Goal: Answer question/provide support

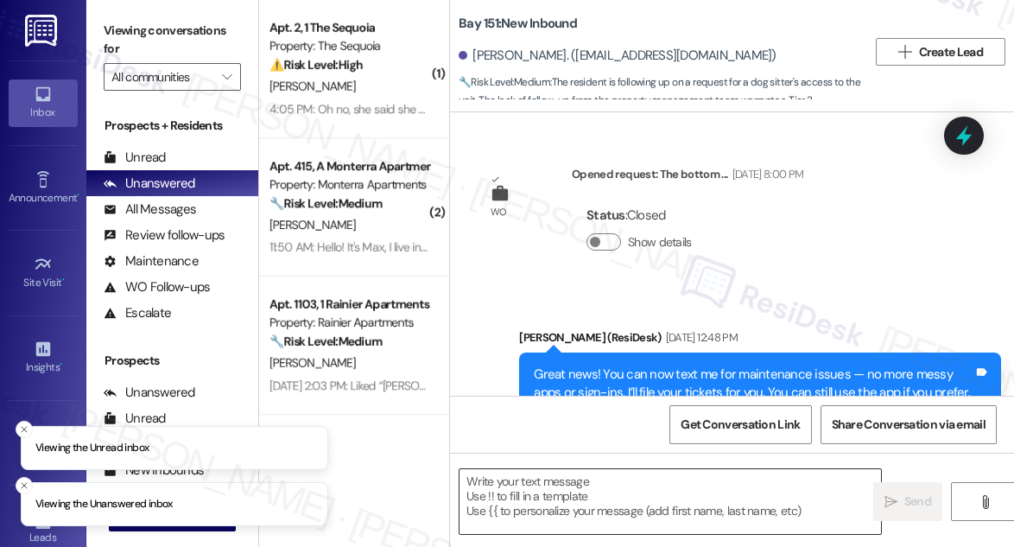
click at [547, 498] on textarea at bounding box center [671, 501] width 422 height 65
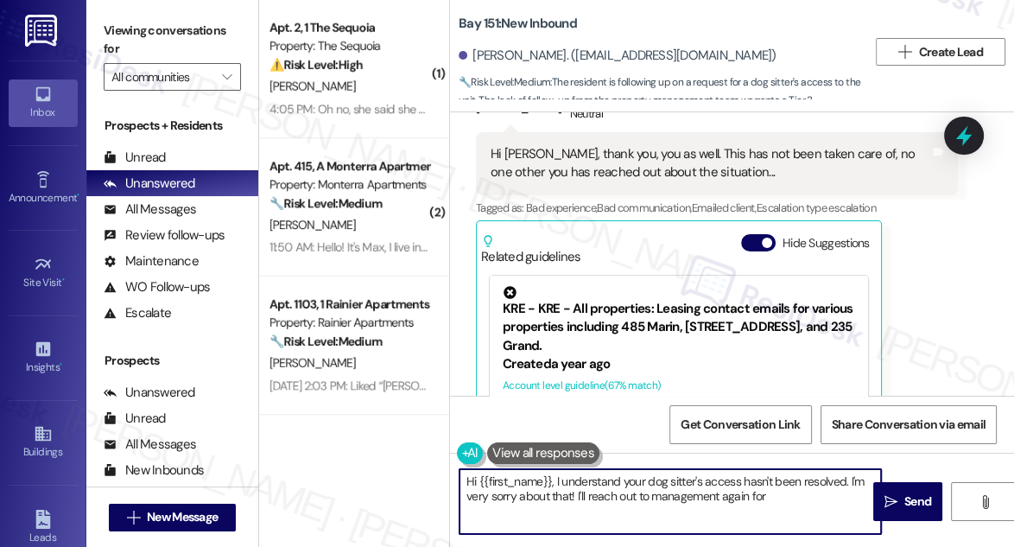
scroll to position [53999, 0]
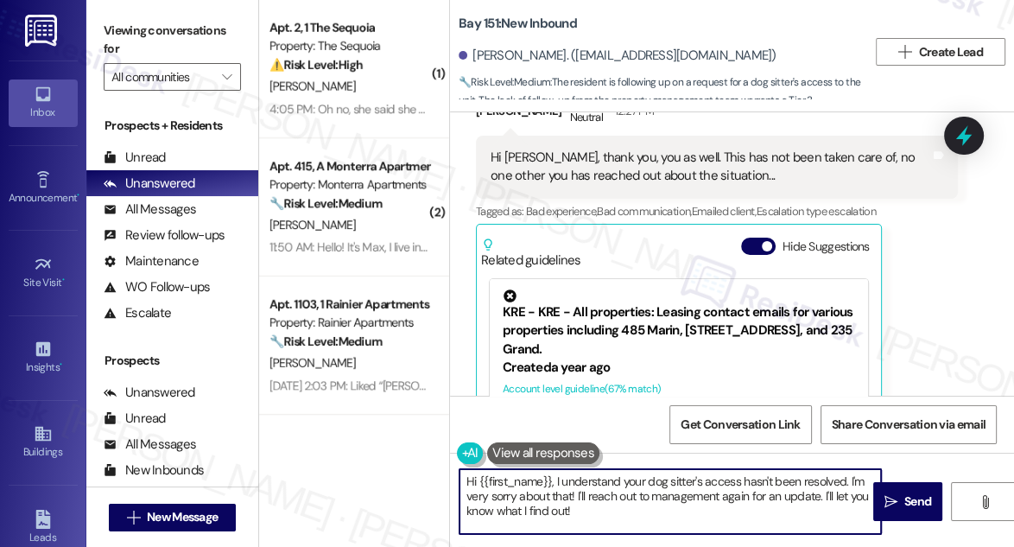
click at [600, 518] on textarea "Hi {{first_name}}, I understand your dog sitter's access hasn't been resolved. …" at bounding box center [671, 501] width 422 height 65
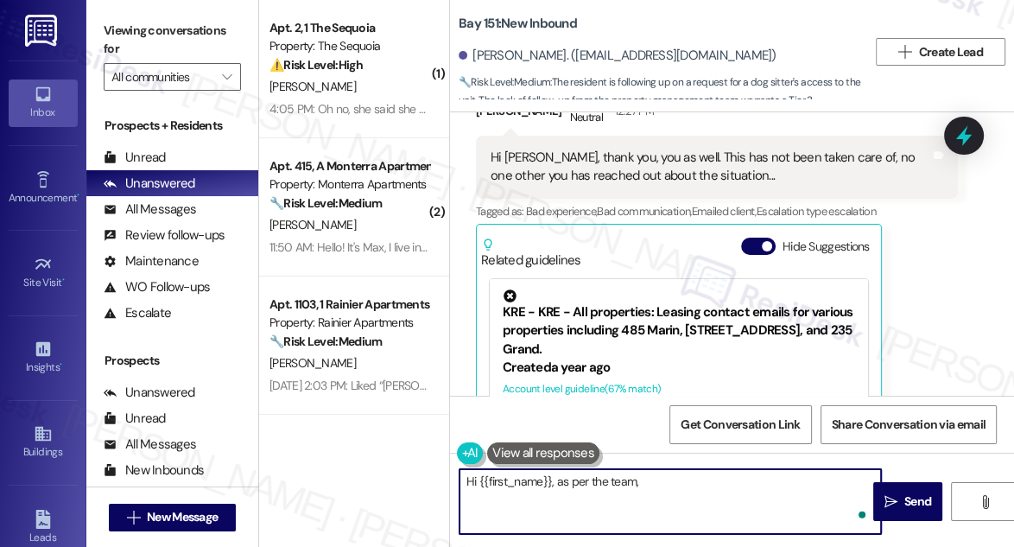
paste textarea "contact Bark Building to sign the agreement as I spoke to them last week and th…"
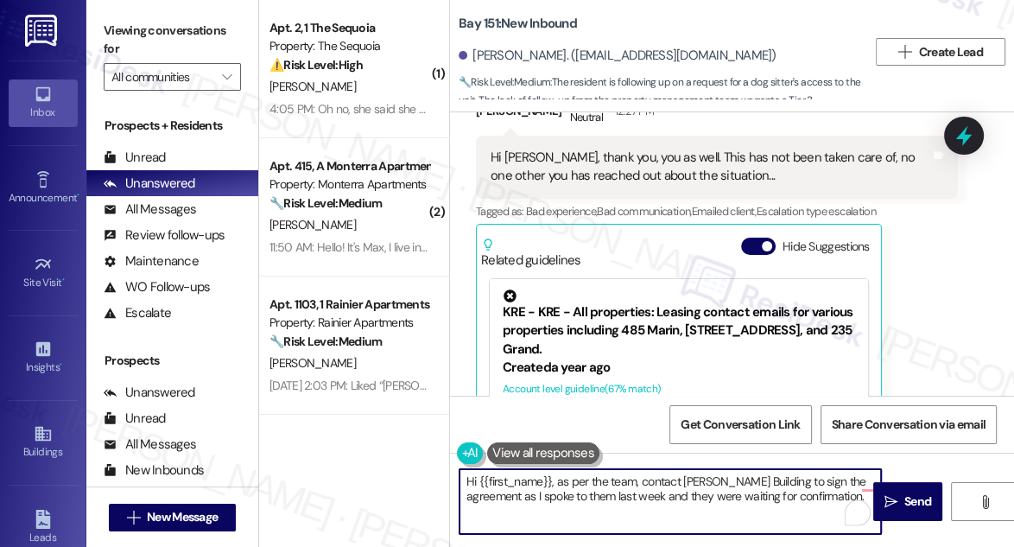
click at [639, 480] on textarea "Hi {{first_name}}, as per the team, contact Bark Building to sign the agreement…" at bounding box center [671, 501] width 422 height 65
click at [540, 496] on textarea "Hi {{first_name}}, as per the team, kindly contact Bark Building to sign the ag…" at bounding box center [671, 501] width 422 height 65
click at [614, 493] on textarea "Hi {{first_name}}, as per the team, kindly contact Bark Building to sign the ag…" at bounding box center [671, 501] width 422 height 65
click at [617, 515] on textarea "Hi {{first_name}}, as per the team, kindly contact Bark Building to sign the ag…" at bounding box center [671, 501] width 422 height 65
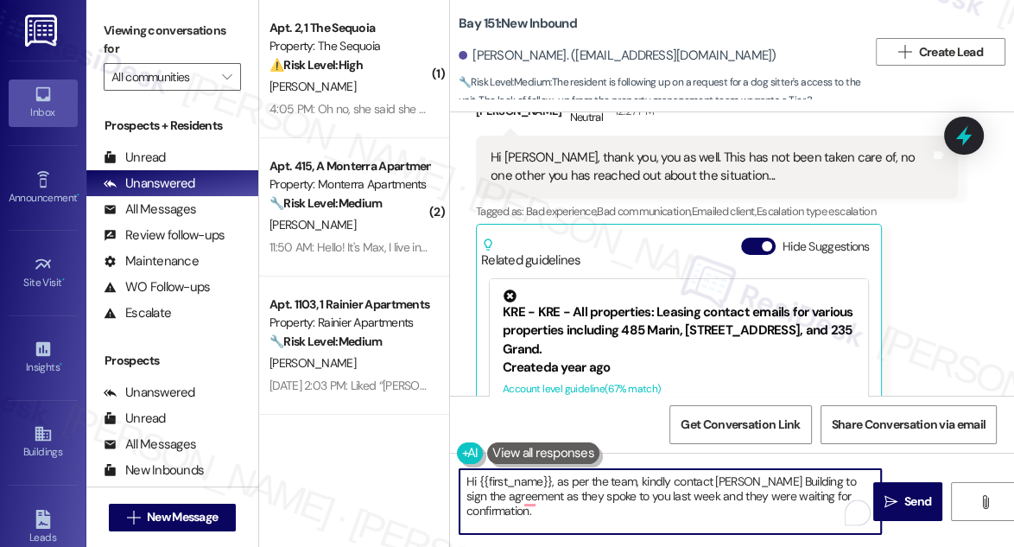
click at [635, 497] on textarea "Hi {{first_name}}, as per the team, kindly contact Bark Building to sign the ag…" at bounding box center [671, 501] width 422 height 65
click at [551, 486] on textarea "Hi {{first_name}}, as per the team, kindly contact Bark Building to sign the ag…" at bounding box center [671, 501] width 422 height 65
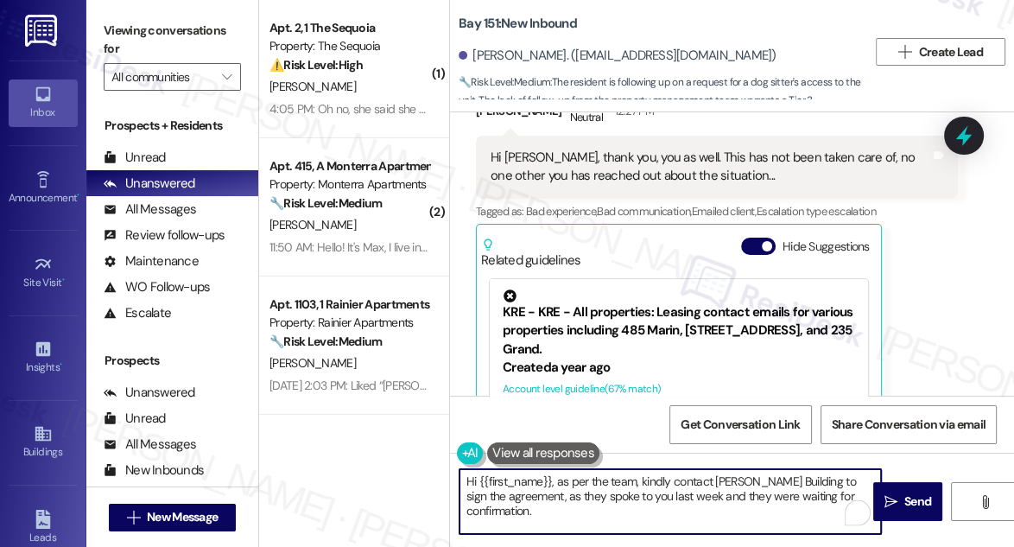
click at [551, 486] on textarea "Hi {{first_name}}, as per the team, kindly contact Bark Building to sign the ag…" at bounding box center [671, 501] width 422 height 65
click at [661, 504] on textarea "Hi {{first_name}}, as per the team, kindly contact Bark Building to sign the ag…" at bounding box center [671, 501] width 422 height 65
click at [723, 473] on textarea "Hi {{first_name}}, as per the team, kindly contact Bark Building to sign the ag…" at bounding box center [671, 501] width 422 height 65
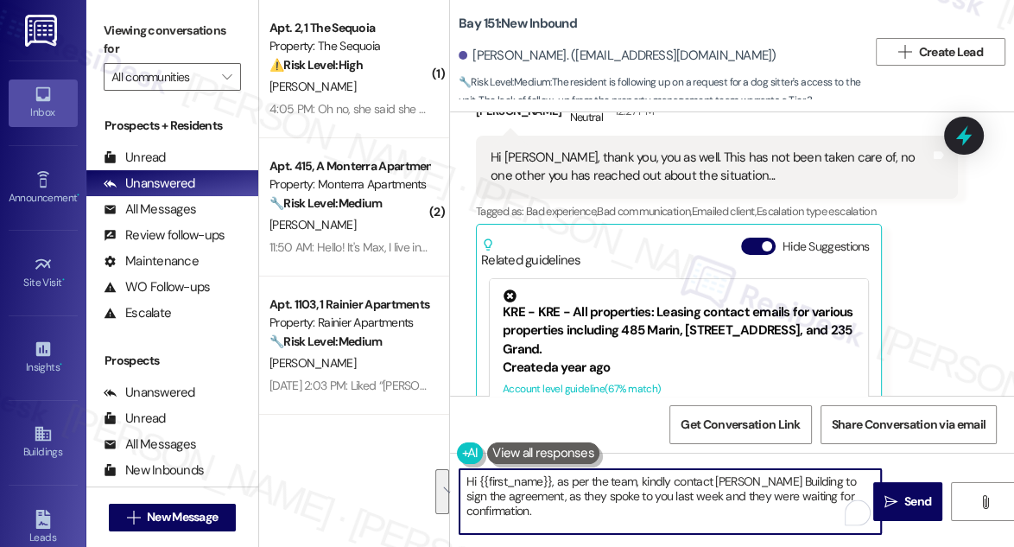
click at [599, 494] on textarea "Hi {{first_name}}, as per the team, kindly contact Bark Building to sign the ag…" at bounding box center [671, 501] width 422 height 65
click at [682, 508] on textarea "Hi {{first_name}}, as per the team, kindly contact Bark Building to sign the ag…" at bounding box center [671, 501] width 422 height 65
click at [581, 520] on textarea "Hi {{first_name}}, as per the team, kindly contact Bark Building to sign the ag…" at bounding box center [671, 501] width 422 height 65
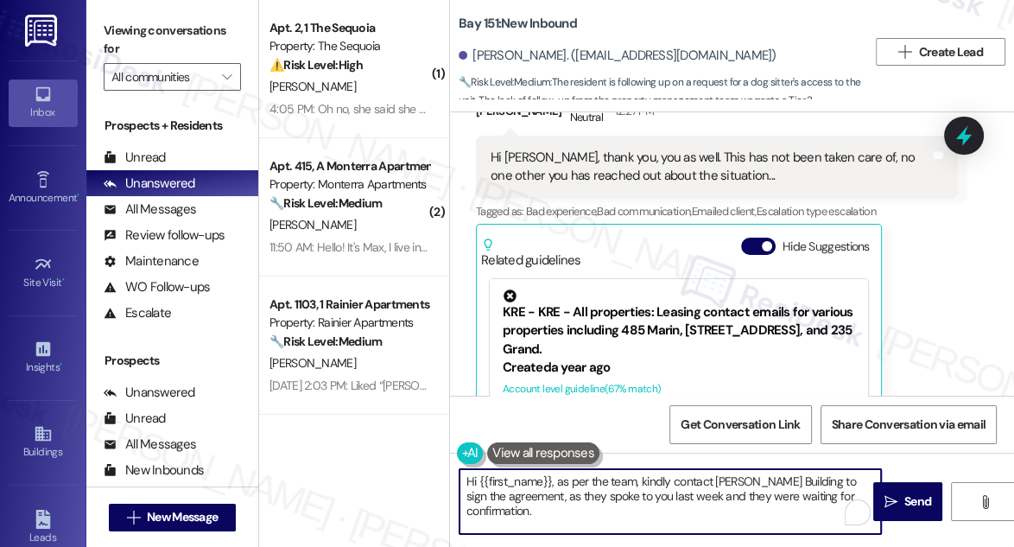
scroll to position [54235, 0]
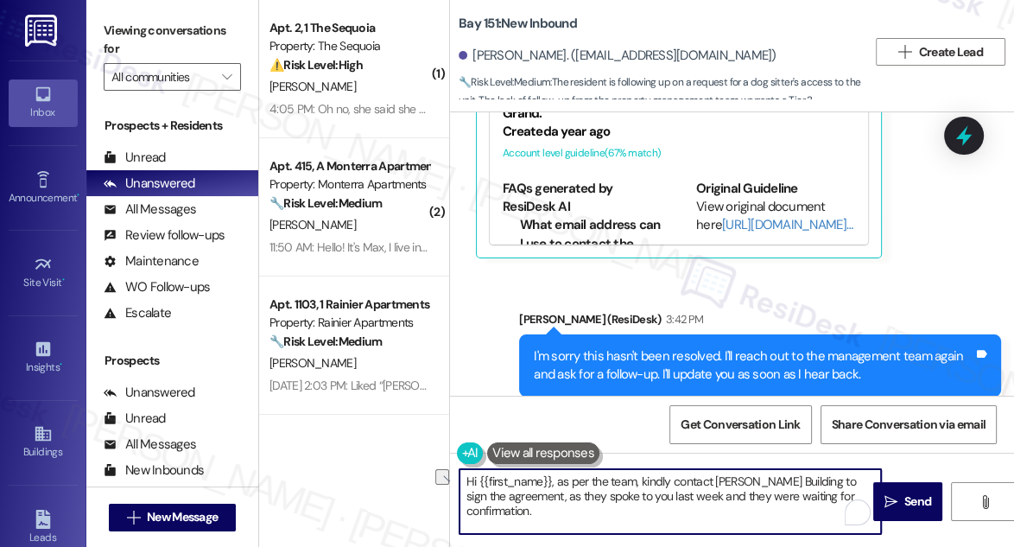
drag, startPoint x: 667, startPoint y: 479, endPoint x: 556, endPoint y: 481, distance: 110.6
click at [556, 481] on textarea "Hi {{first_name}}, as per the team, kindly contact Bark Building to sign the ag…" at bounding box center [671, 501] width 422 height 65
click at [594, 480] on textarea "Hi {{first_name}}, you may contact Bark Building to sign the agreement, as they…" at bounding box center [671, 501] width 422 height 65
click at [601, 481] on textarea "Hi {{first_name}}, you may contact Bark Building to sign the agreement, as they…" at bounding box center [671, 501] width 422 height 65
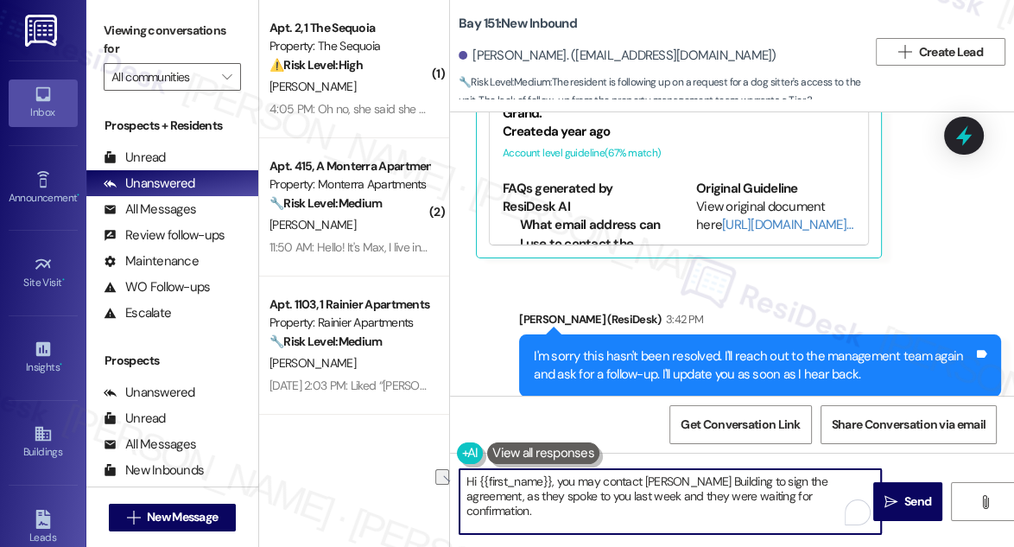
drag, startPoint x: 601, startPoint y: 481, endPoint x: 556, endPoint y: 479, distance: 45.0
click at [556, 479] on textarea "Hi {{first_name}}, you may contact Bark Building to sign the agreement, as they…" at bounding box center [671, 501] width 422 height 65
click at [839, 479] on textarea "Hi {{first_name}}, please contact Bark Building to sign the agreement, as they …" at bounding box center [671, 501] width 422 height 65
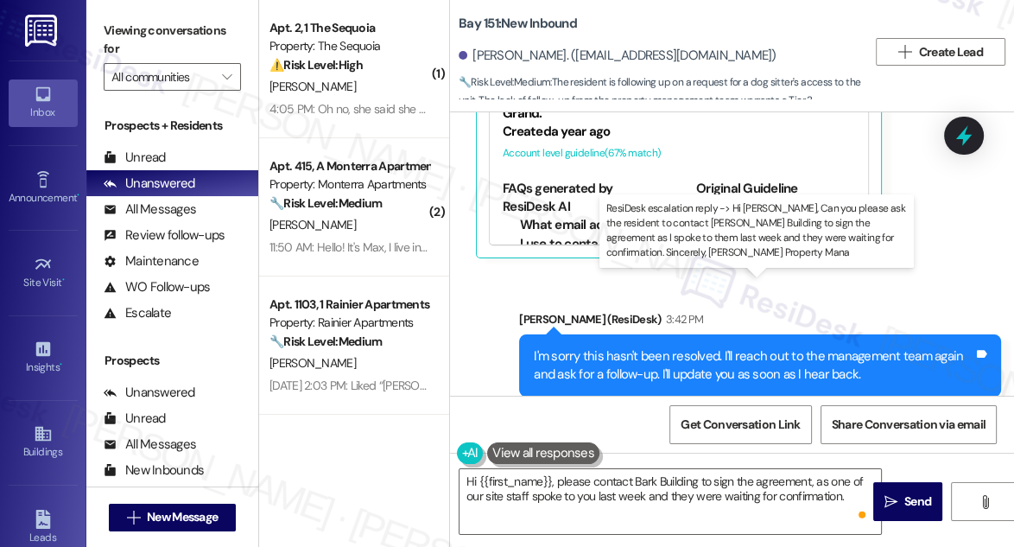
drag, startPoint x: 653, startPoint y: 302, endPoint x: 769, endPoint y: 339, distance: 121.3
copy div "Can you please ask the resident to contact Bark Building to sign the agreement …"
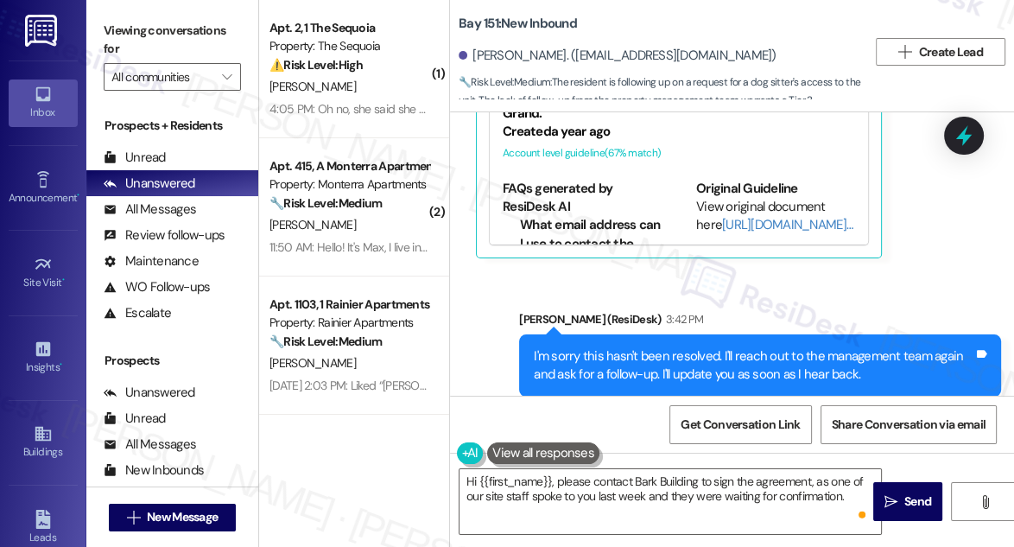
click at [99, 36] on div "Viewing conversations for All communities " at bounding box center [172, 54] width 172 height 108
click at [127, 24] on label "Viewing conversations for" at bounding box center [172, 40] width 137 height 46
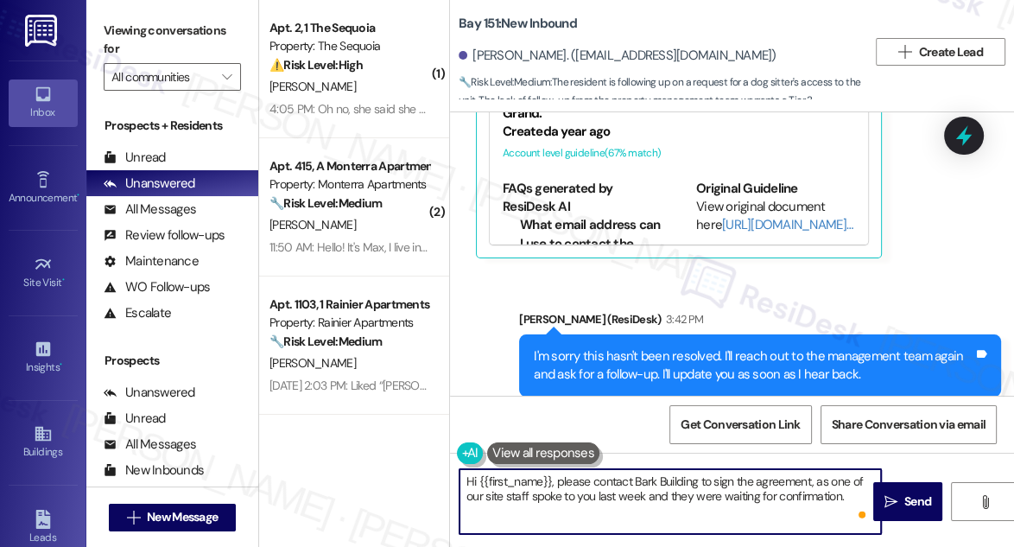
drag, startPoint x: 606, startPoint y: 479, endPoint x: 656, endPoint y: 480, distance: 50.1
click at [656, 480] on textarea "Hi {{first_name}}, please contact Bark Building to sign the agreement, as one o…" at bounding box center [671, 501] width 422 height 65
click at [556, 480] on textarea "Hi {{first_name}}, please contact Bark Building to sign the agreement, as one o…" at bounding box center [671, 501] width 422 height 65
click at [527, 497] on textarea "Hi {{first_name}}, please contact Bark Building to sign the agreement, as one o…" at bounding box center [671, 501] width 422 height 65
drag, startPoint x: 596, startPoint y: 497, endPoint x: 828, endPoint y: 499, distance: 231.6
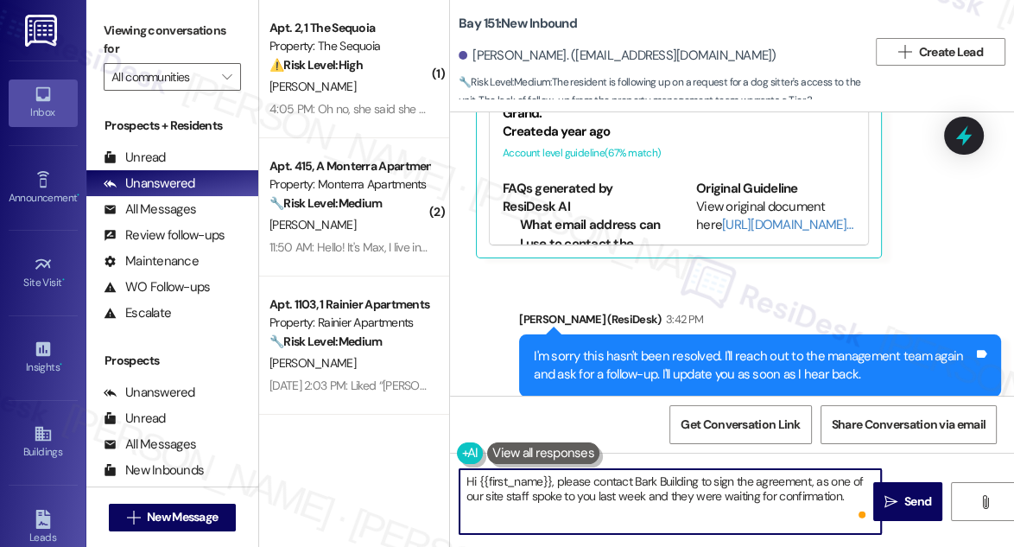
click at [828, 499] on textarea "Hi {{first_name}}, please contact Bark Building to sign the agreement, as one o…" at bounding box center [671, 501] width 422 height 65
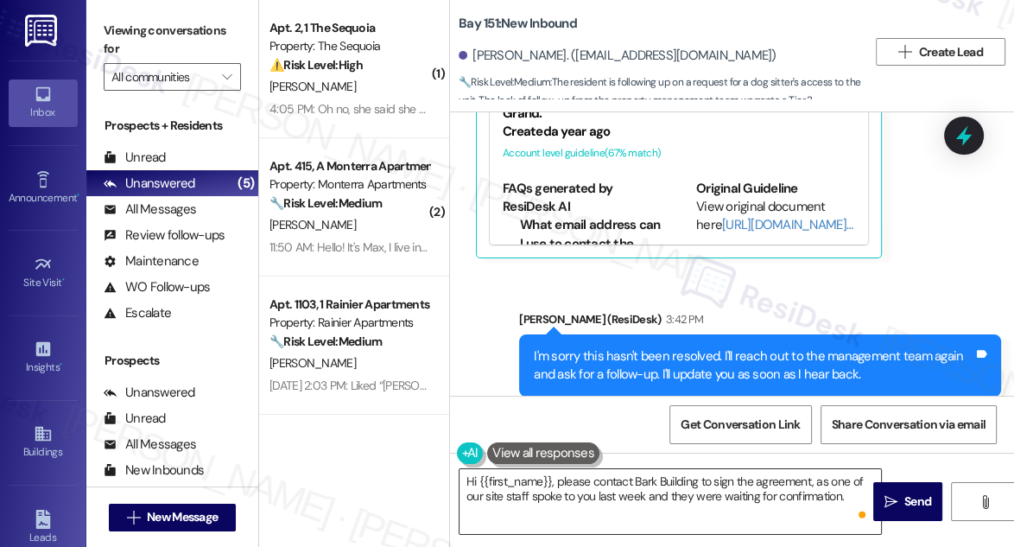
click at [585, 499] on textarea "Hi {{first_name}}, please contact Bark Building to sign the agreement, as one o…" at bounding box center [671, 501] width 422 height 65
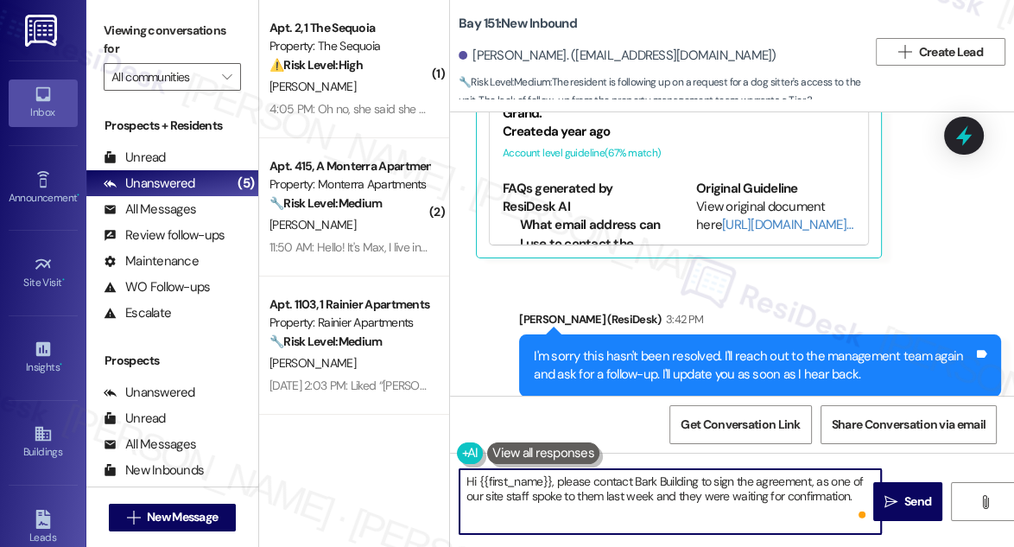
click at [854, 503] on textarea "Hi {{first_name}}, please contact Bark Building to sign the agreement, as one o…" at bounding box center [671, 501] width 422 height 65
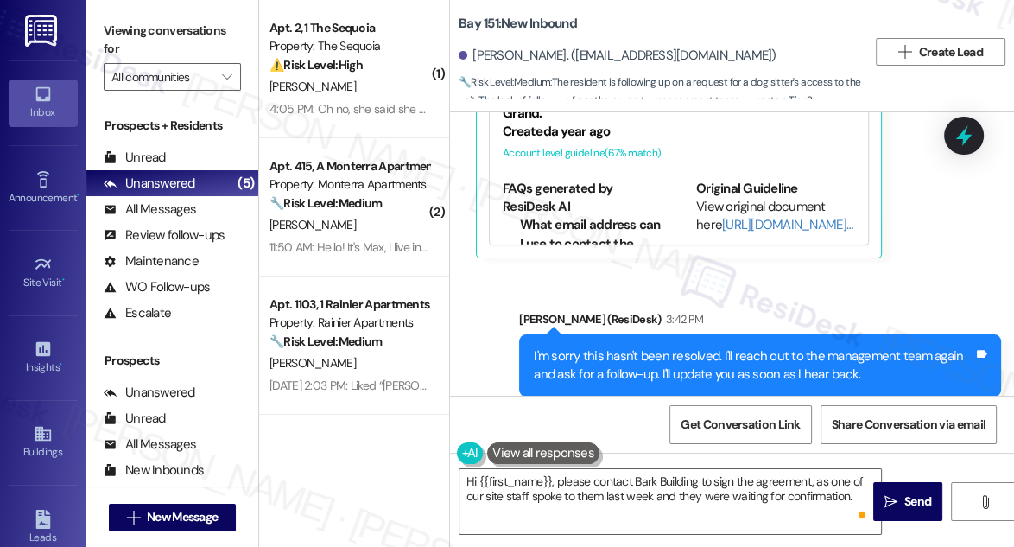
drag, startPoint x: 129, startPoint y: 26, endPoint x: 145, endPoint y: 41, distance: 22.0
click at [129, 26] on label "Viewing conversations for" at bounding box center [172, 40] width 137 height 46
click at [856, 493] on textarea "Hi {{first_name}}, please contact Bark Building to sign the agreement, as one o…" at bounding box center [671, 501] width 422 height 65
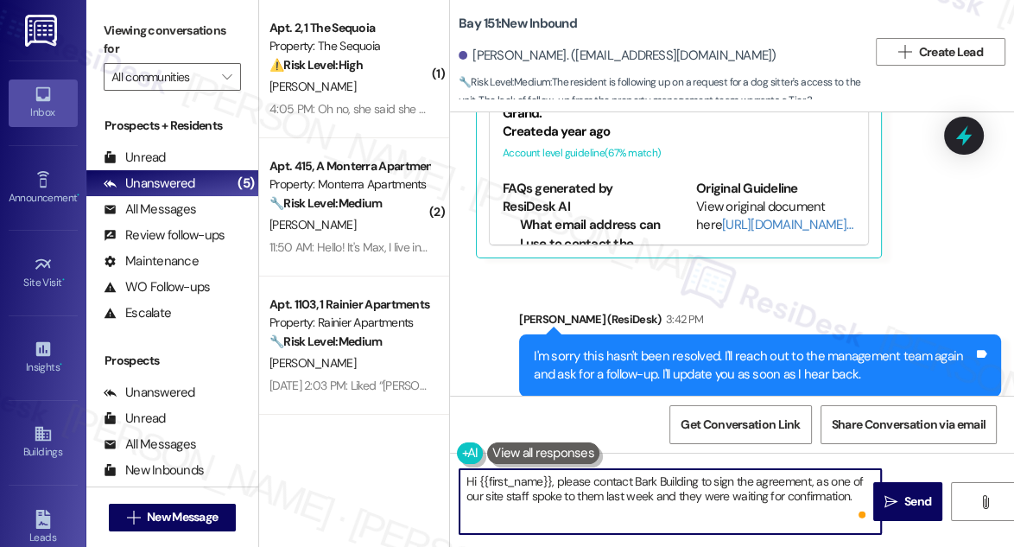
paste textarea "please contact them at your earliest convenience to complete this step?"
click at [795, 511] on textarea "Hi {{first_name}}, please contact Bark Building to sign the agreement, as one o…" at bounding box center [671, 501] width 422 height 65
drag, startPoint x: 831, startPoint y: 513, endPoint x: 478, endPoint y: 513, distance: 353.4
click at [478, 513] on textarea "Hi {{first_name}}, please contact Bark Building to sign the agreement, as one o…" at bounding box center [671, 501] width 422 height 65
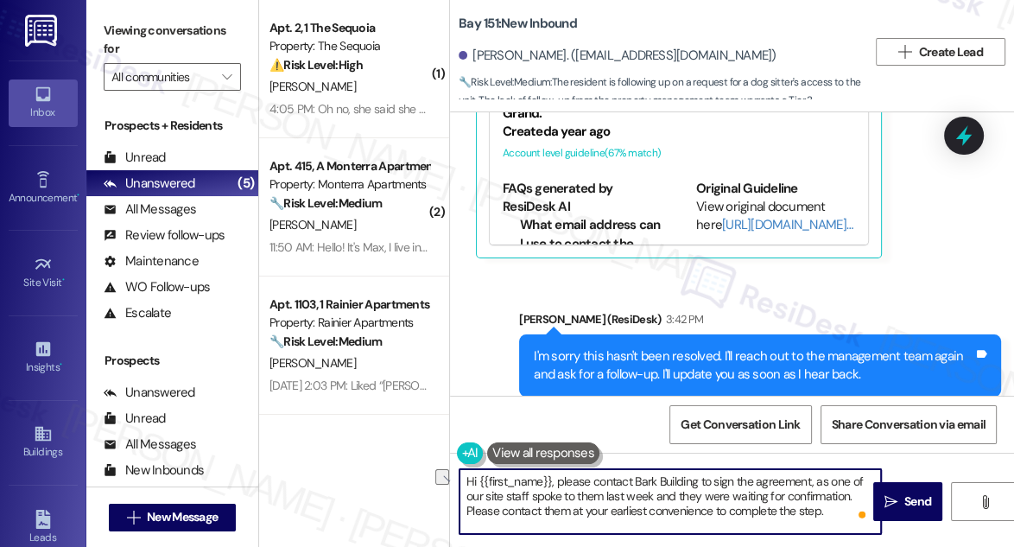
drag, startPoint x: 465, startPoint y: 512, endPoint x: 827, endPoint y: 504, distance: 362.1
click at [827, 504] on textarea "Hi {{first_name}}, please contact Bark Building to sign the agreement, as one o…" at bounding box center [671, 501] width 422 height 65
type textarea "Hi {{first_name}}, please contact Bark Building to sign the agreement, as one o…"
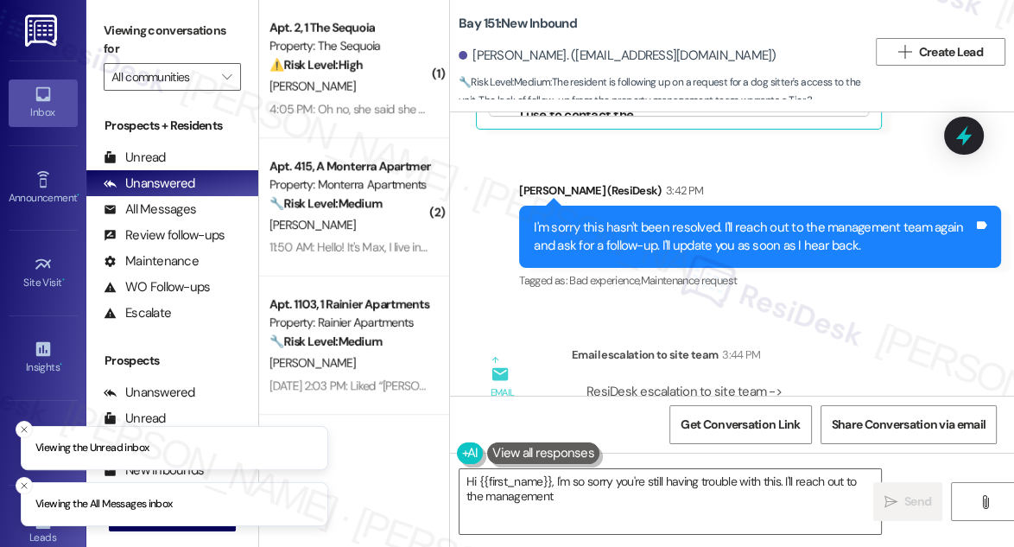
scroll to position [54417, 0]
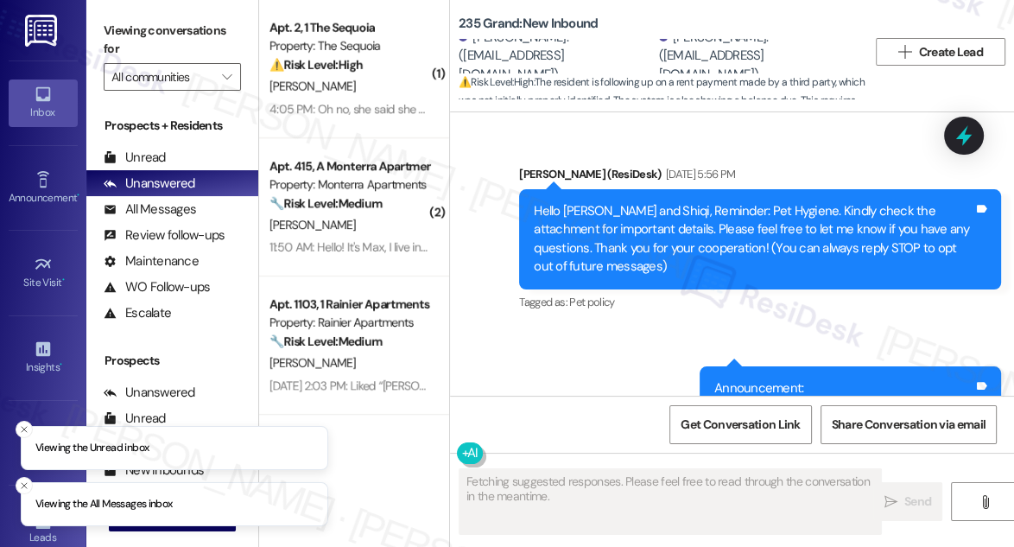
scroll to position [14070, 0]
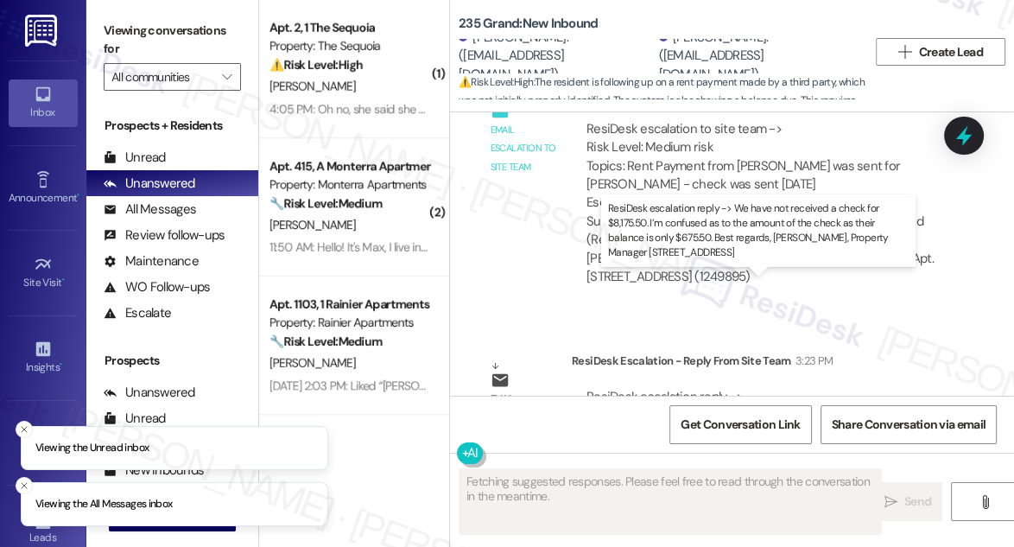
drag, startPoint x: 683, startPoint y: 307, endPoint x: 783, endPoint y: 311, distance: 99.5
click at [783, 388] on div "ResiDesk escalation reply -> We have not received a check for $8,175.50. I’m co…" at bounding box center [763, 424] width 353 height 73
click at [784, 388] on div "ResiDesk escalation reply -> We have not received a check for $8,175.50. I’m co…" at bounding box center [763, 424] width 353 height 73
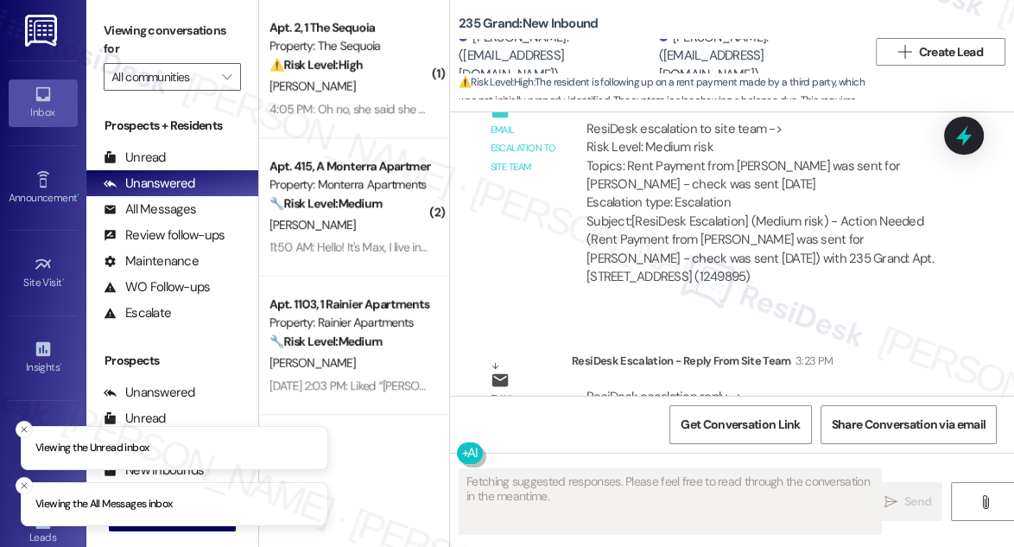
click at [760, 388] on div "ResiDesk escalation reply -> We have not received a check for $8,175.50. I’m co…" at bounding box center [763, 424] width 353 height 73
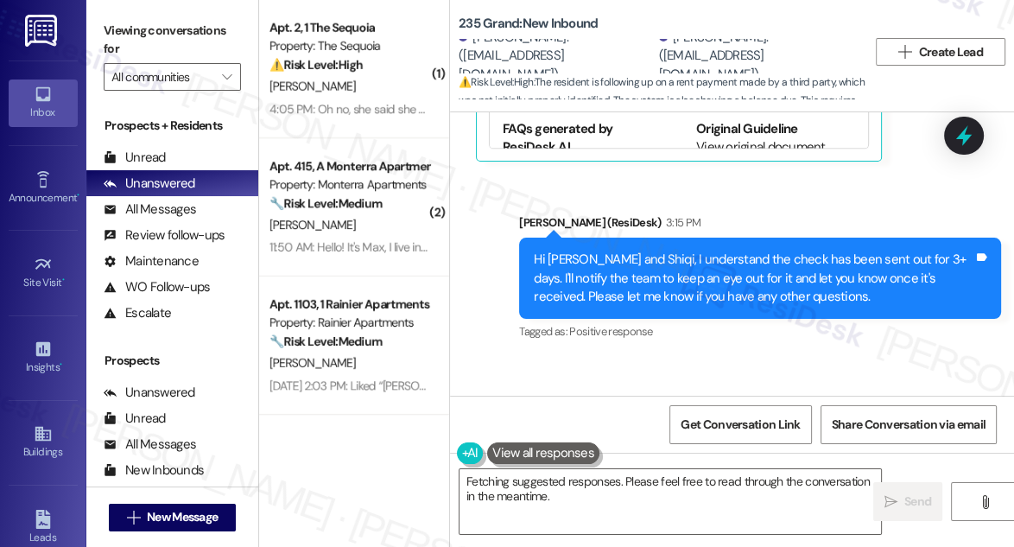
scroll to position [13912, 0]
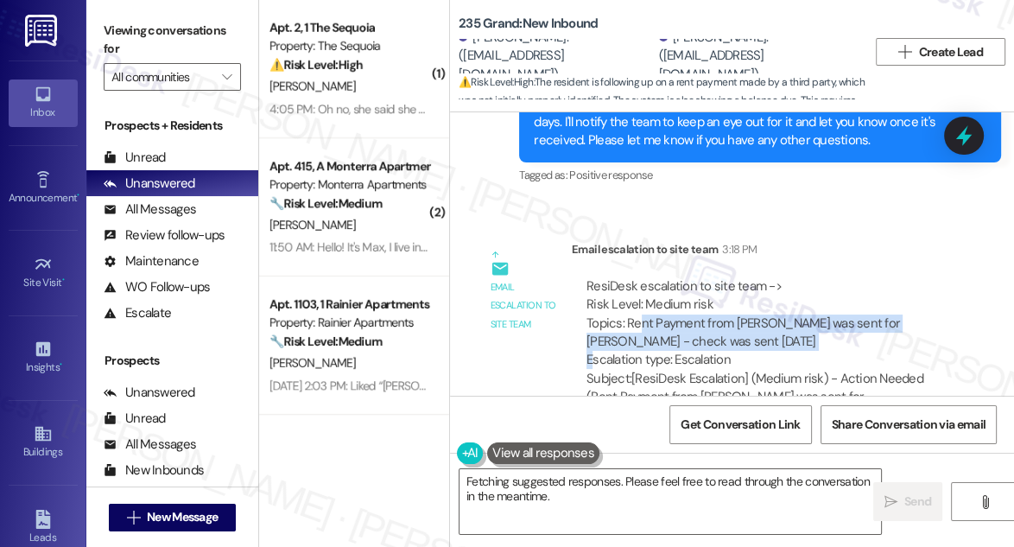
drag, startPoint x: 637, startPoint y: 213, endPoint x: 792, endPoint y: 232, distance: 156.6
click at [792, 277] on div "ResiDesk escalation to site team -> Risk Level: Medium risk Topics: Rent Paymen…" at bounding box center [765, 323] width 357 height 92
click at [566, 495] on textarea "Hi {{first_name}}, I understand you're waiting for the check. I'll follow up wi…" at bounding box center [671, 501] width 422 height 65
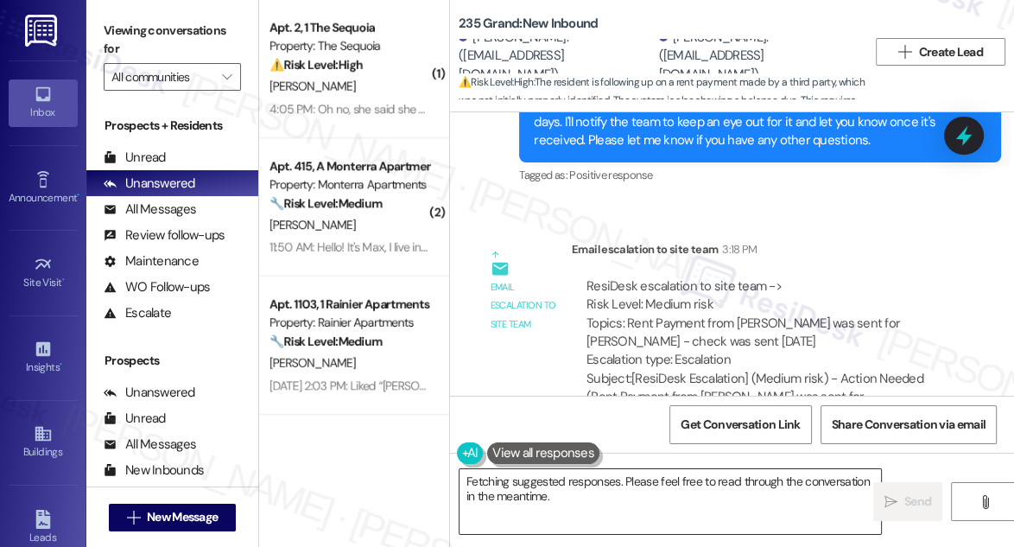
click at [566, 495] on textarea "Hi {{first_name}}, I understand you're waiting for the check. I'll follow up wi…" at bounding box center [671, 501] width 422 height 65
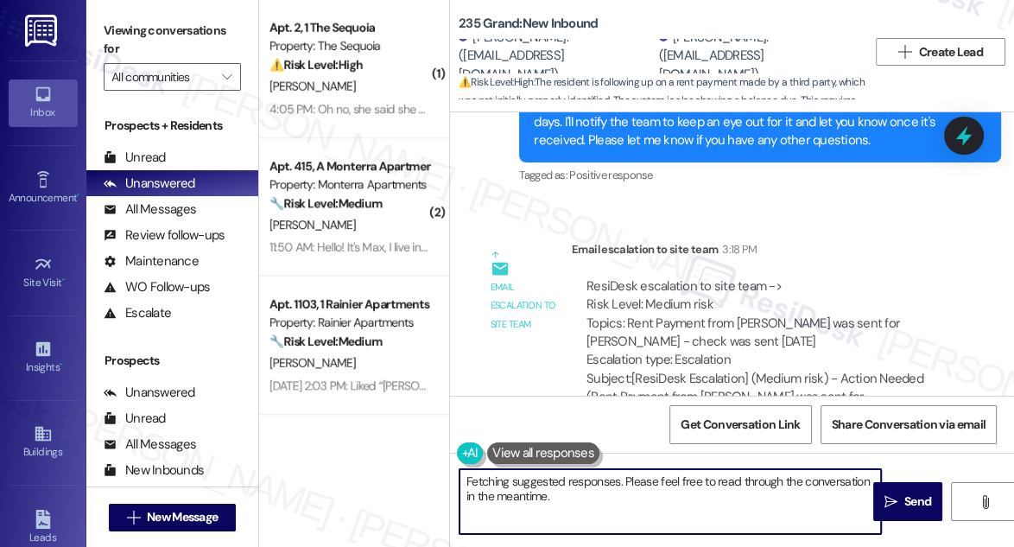
click at [617, 508] on textarea "Hi {{first_name}}, I understand you're waiting for the check. I'll follow up wi…" at bounding box center [671, 501] width 422 height 65
drag, startPoint x: 628, startPoint y: 524, endPoint x: 556, endPoint y: 480, distance: 84.2
click at [556, 480] on textarea "Hi {{first_name}}, I understand you're waiting for the check. I'll follow up wi…" at bounding box center [671, 501] width 422 height 65
paste textarea "We have not received a check for $8,175.50. I'm confused as to the amount of th…"
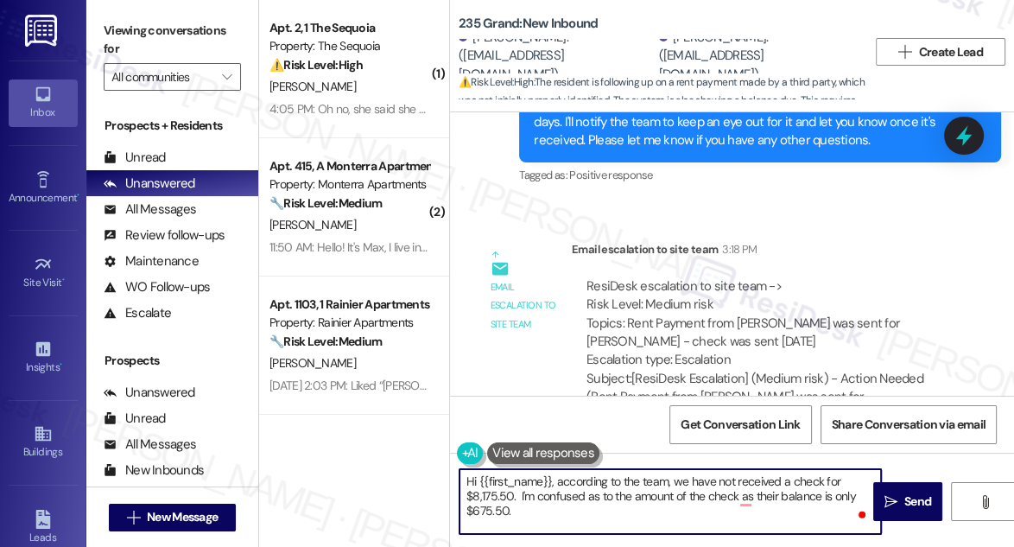
click at [527, 496] on textarea "Hi {{first_name}}, according to the team, we have not received a check for $8,1…" at bounding box center [671, 501] width 422 height 65
click at [523, 494] on textarea "Hi {{first_name}}, according to the team, we have not received a check for $8,1…" at bounding box center [671, 501] width 422 height 65
click at [767, 499] on textarea "Hi {{first_name}}, according to the team, we have not received a check for $8,1…" at bounding box center [671, 501] width 422 height 65
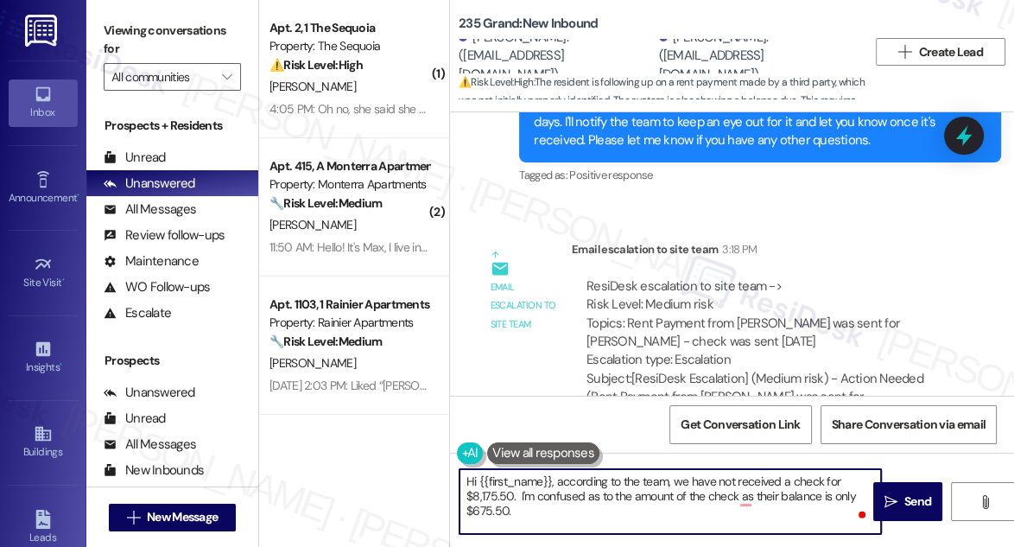
click at [767, 499] on textarea "Hi {{first_name}}, according to the team, we have not received a check for $8,1…" at bounding box center [671, 501] width 422 height 65
click at [615, 512] on textarea "Hi {{first_name}}, according to the team, we have not received a check for $8,1…" at bounding box center [671, 501] width 422 height 65
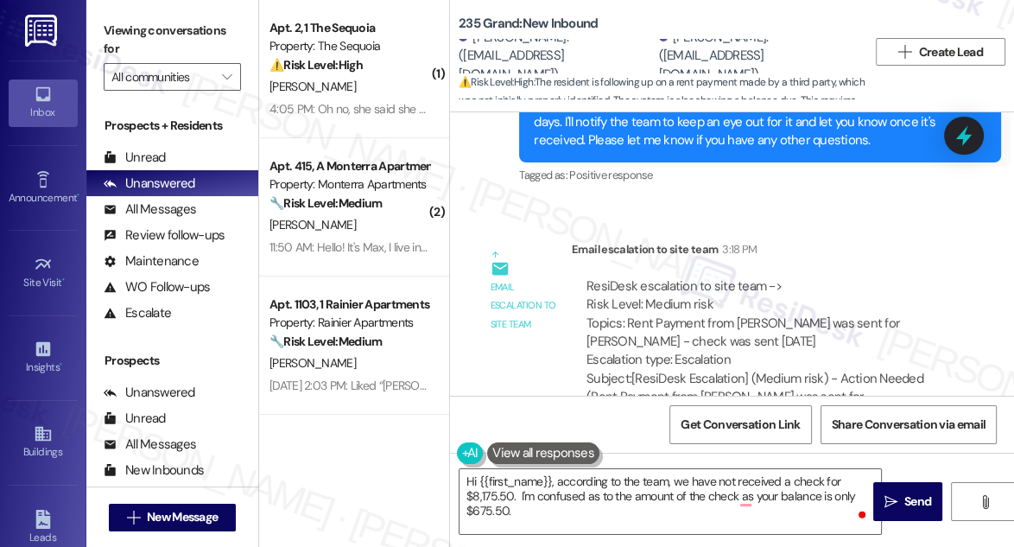
click at [727, 277] on div "ResiDesk escalation to site team -> Risk Level: Medium risk Topics: Rent Paymen…" at bounding box center [765, 323] width 357 height 92
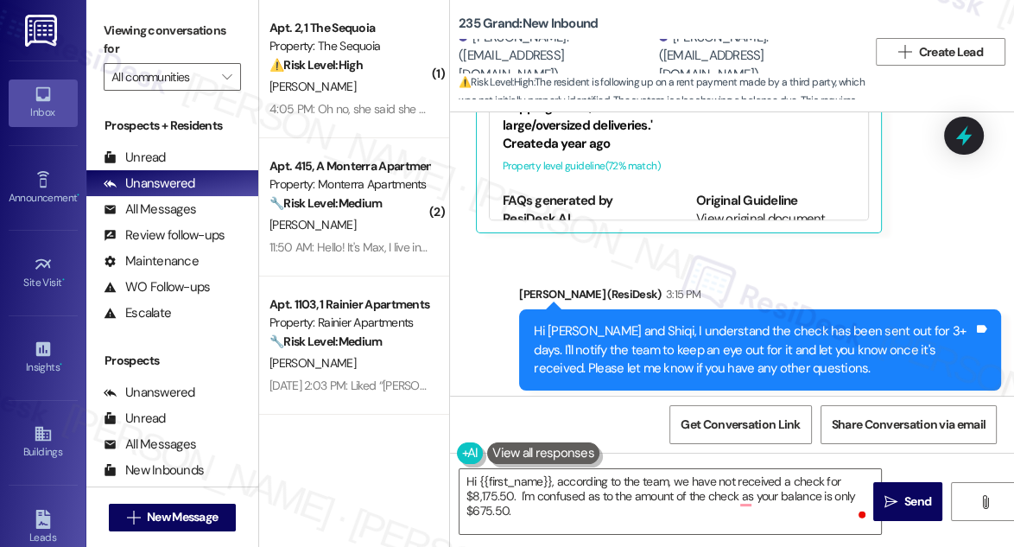
scroll to position [14070, 0]
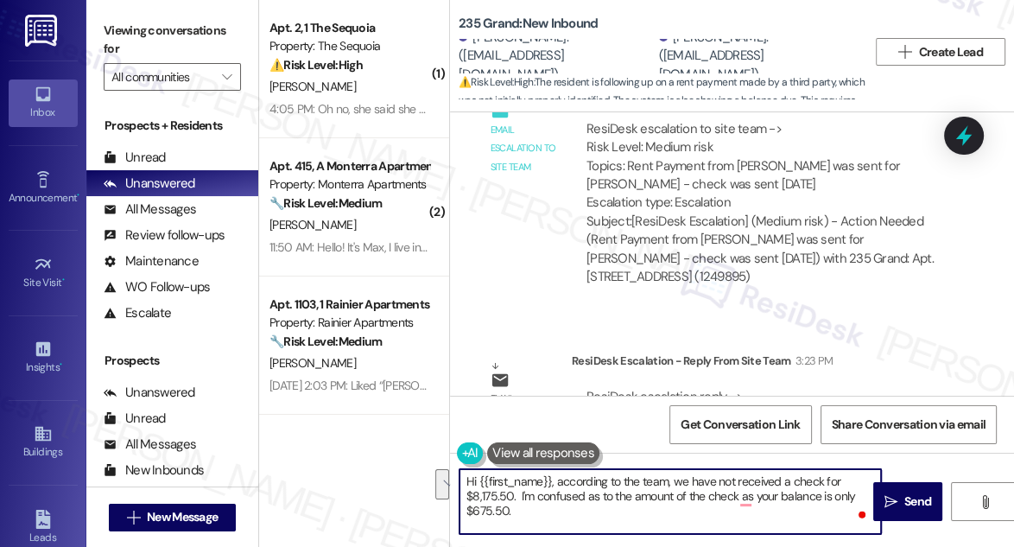
drag, startPoint x: 519, startPoint y: 496, endPoint x: 698, endPoint y: 511, distance: 179.5
click at [698, 511] on textarea "Hi {{first_name}}, according to the team, we have not received a check for $8,1…" at bounding box center [671, 501] width 422 height 65
click at [651, 504] on textarea "Hi {{first_name}}, according to the team, we have not received a check for $8,1…" at bounding box center [671, 501] width 422 height 65
click at [519, 494] on textarea "Hi {{first_name}}, according to the team, we have not received a check for $8,1…" at bounding box center [671, 501] width 422 height 65
click at [521, 493] on textarea "Hi {{first_name}}, according to the team, we have not received a check for $8,1…" at bounding box center [671, 501] width 422 height 65
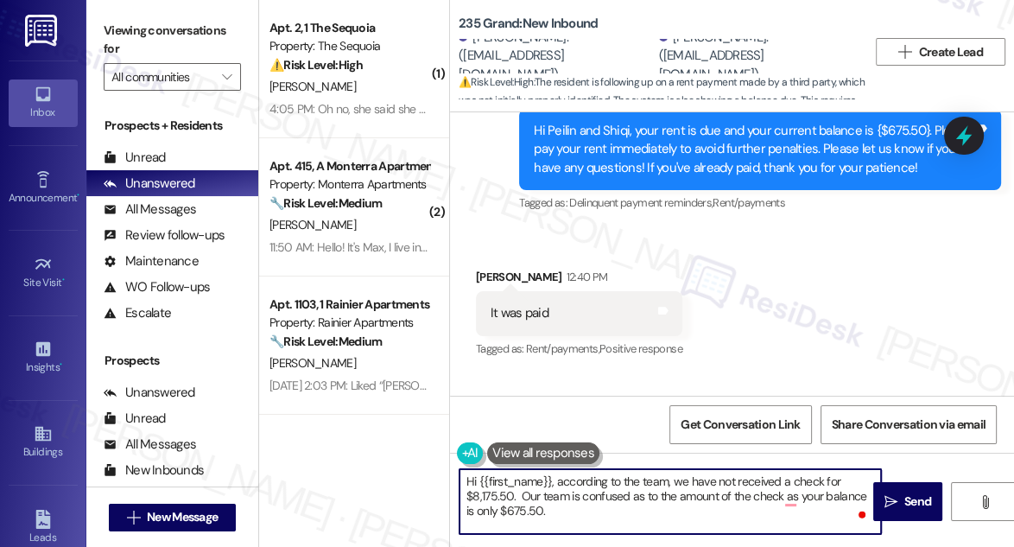
scroll to position [12577, 0]
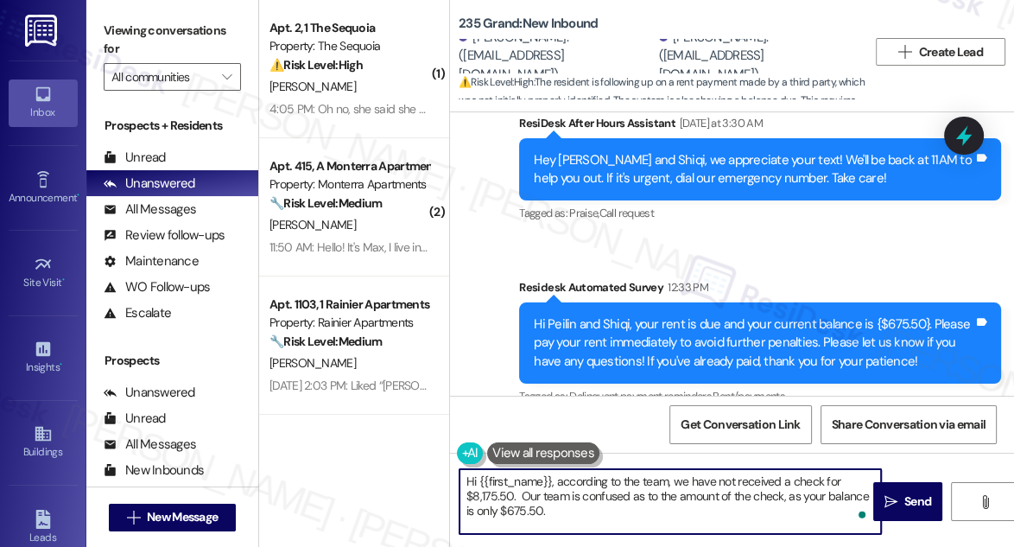
click at [604, 480] on textarea "Hi {{first_name}}, according to the team, we have not received a check for $8,1…" at bounding box center [671, 501] width 422 height 65
click at [606, 480] on textarea "Hi {{first_name}}, according to the team, we have not received a check for $8,1…" at bounding box center [671, 501] width 422 height 65
click at [629, 501] on textarea "Hi {{first_name}}, according to the team, we have not received a check for $8,1…" at bounding box center [671, 501] width 422 height 65
drag, startPoint x: 525, startPoint y: 494, endPoint x: 660, endPoint y: 509, distance: 135.6
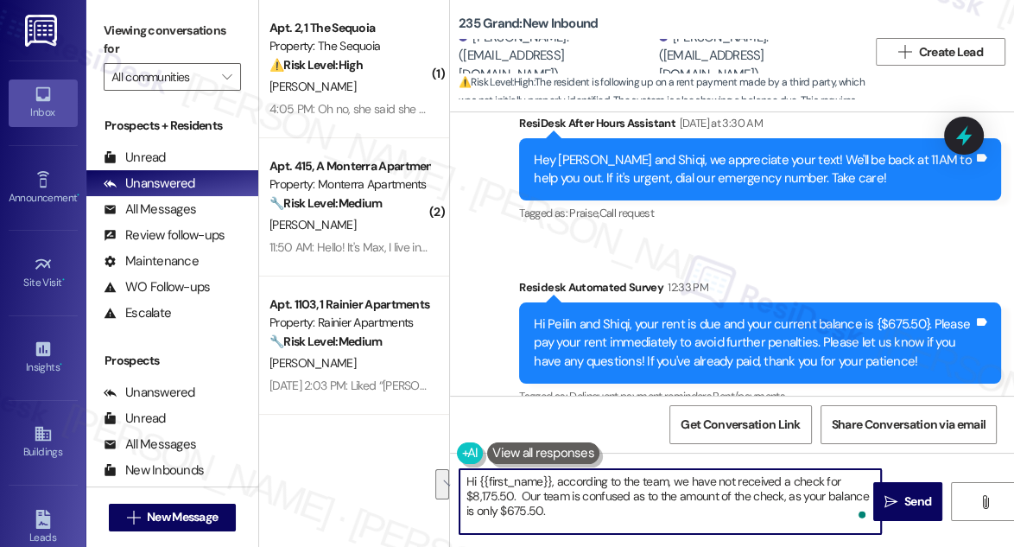
click at [660, 509] on textarea "Hi {{first_name}}, according to the team, we have not received a check for $8,1…" at bounding box center [671, 501] width 422 height 65
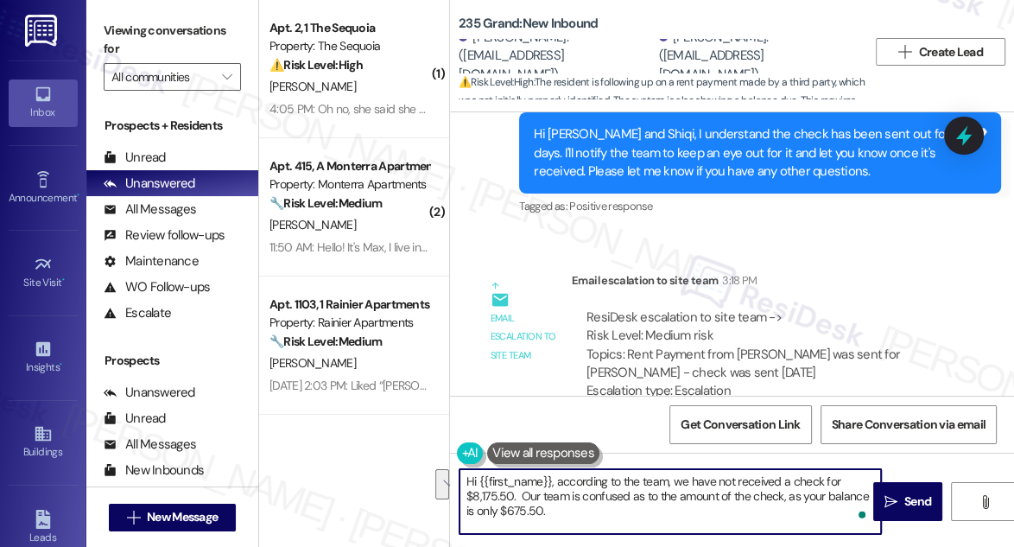
scroll to position [13991, 0]
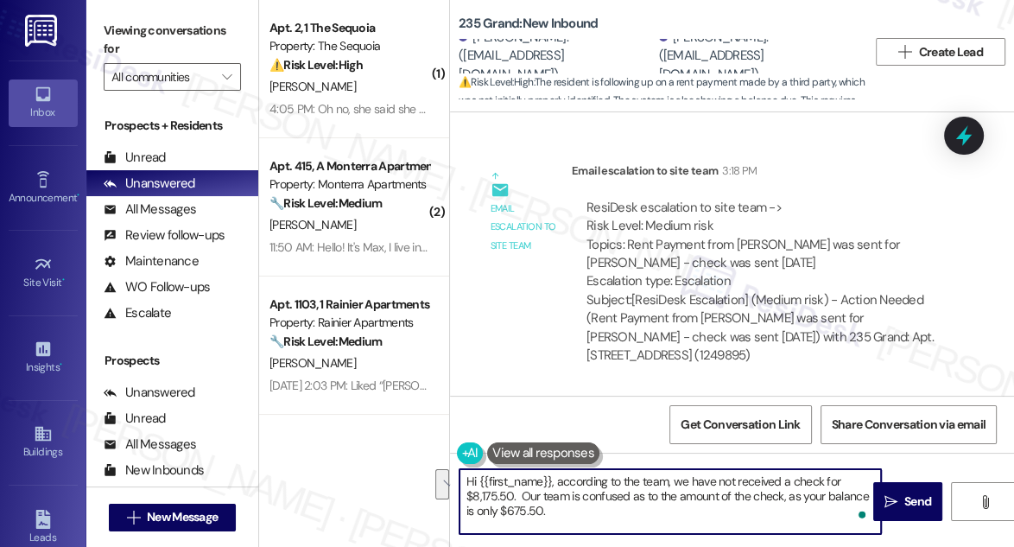
click at [571, 515] on textarea "Hi {{first_name}}, according to the team, we have not received a check for $8,1…" at bounding box center [671, 501] width 422 height 65
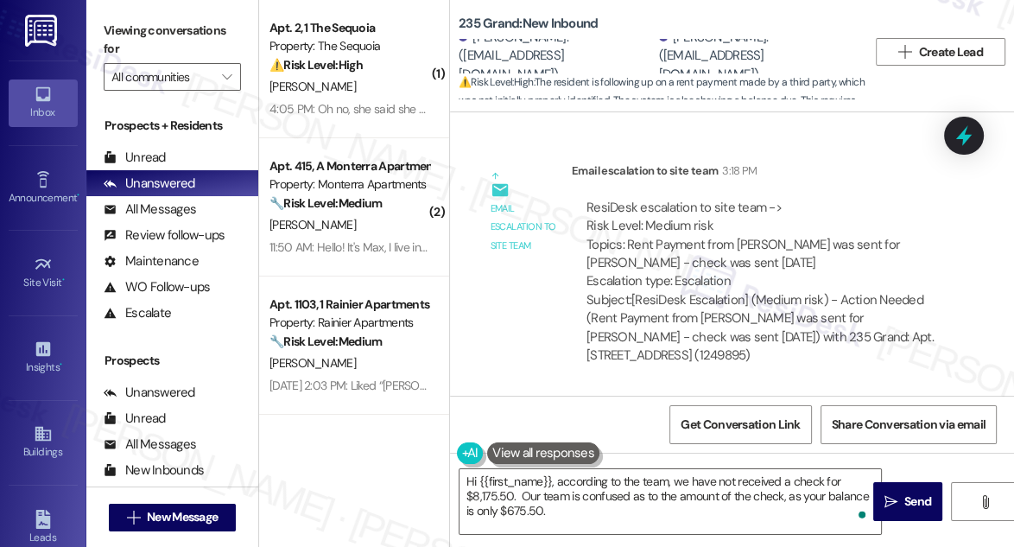
click at [488, 48] on div "Peilin Jiang. (abbie001220@gmail.com)" at bounding box center [557, 56] width 196 height 55
copy div "Peilin"
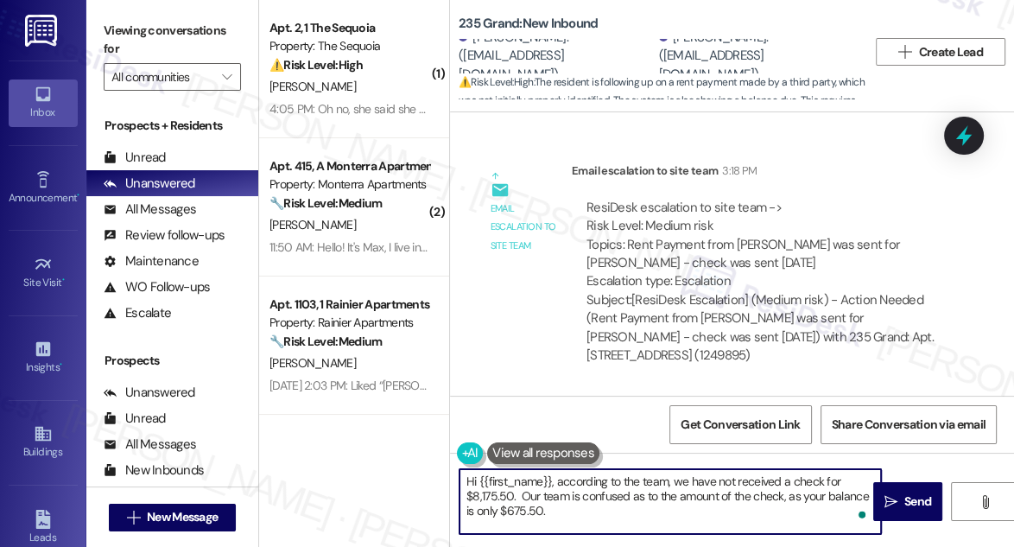
drag, startPoint x: 481, startPoint y: 479, endPoint x: 552, endPoint y: 467, distance: 71.9
click at [552, 467] on div "Hi {{first_name}}, according to the team, we have not received a check for $8,1…" at bounding box center [732, 518] width 564 height 130
paste textarea "Peilin"
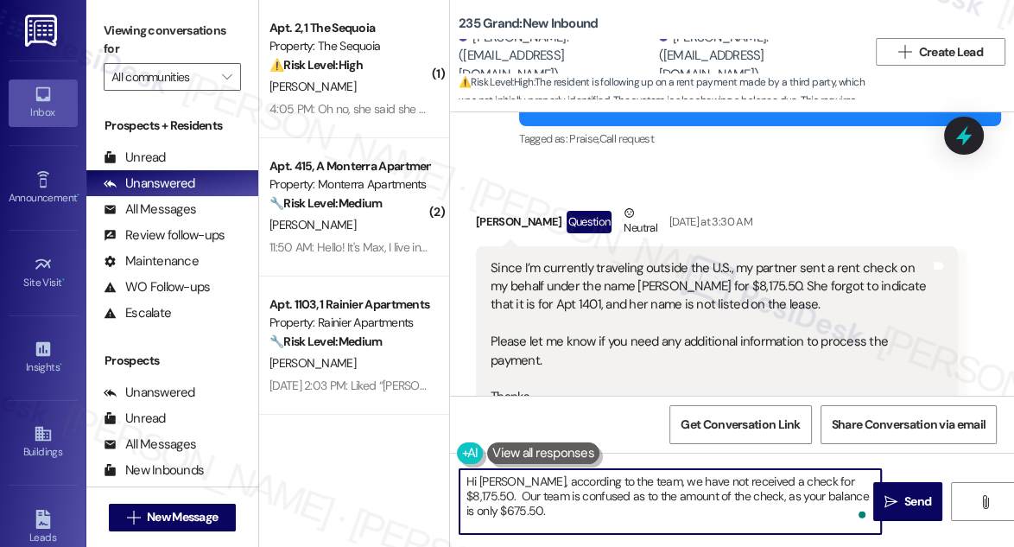
scroll to position [12105, 0]
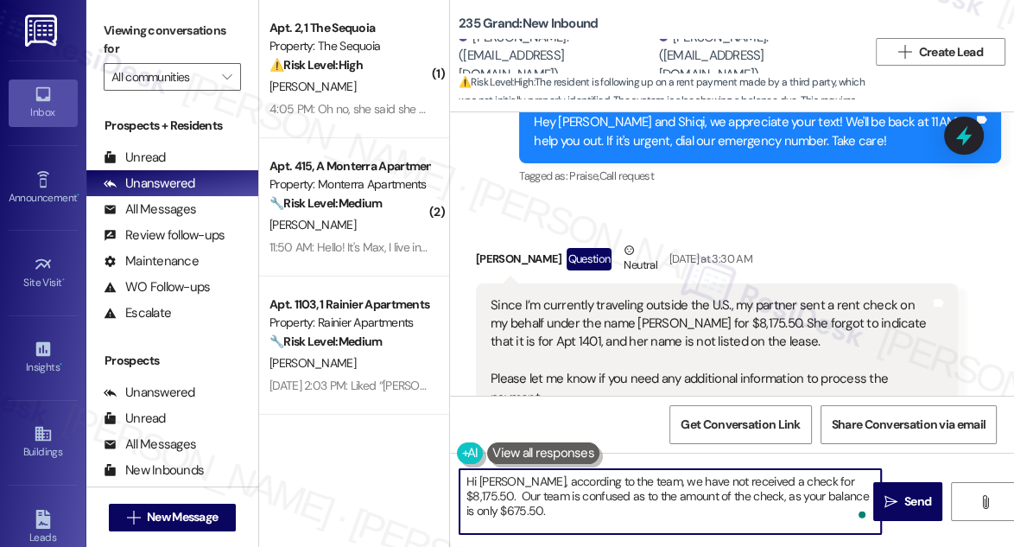
type textarea "Hi Peilin, according to the team, we have not received a check for $8,175.50. O…"
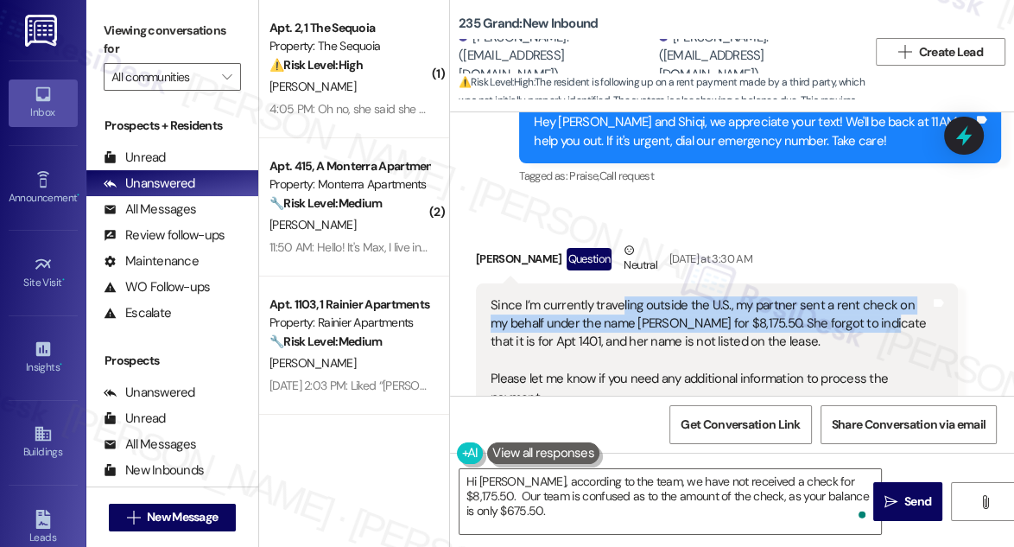
drag, startPoint x: 616, startPoint y: 200, endPoint x: 864, endPoint y: 221, distance: 248.9
click at [864, 296] on div "Since I’m currently traveling outside the U.S., my partner sent a rent check on…" at bounding box center [711, 370] width 440 height 148
click at [795, 296] on div "Since I’m currently traveling outside the U.S., my partner sent a rent check on…" at bounding box center [711, 370] width 440 height 148
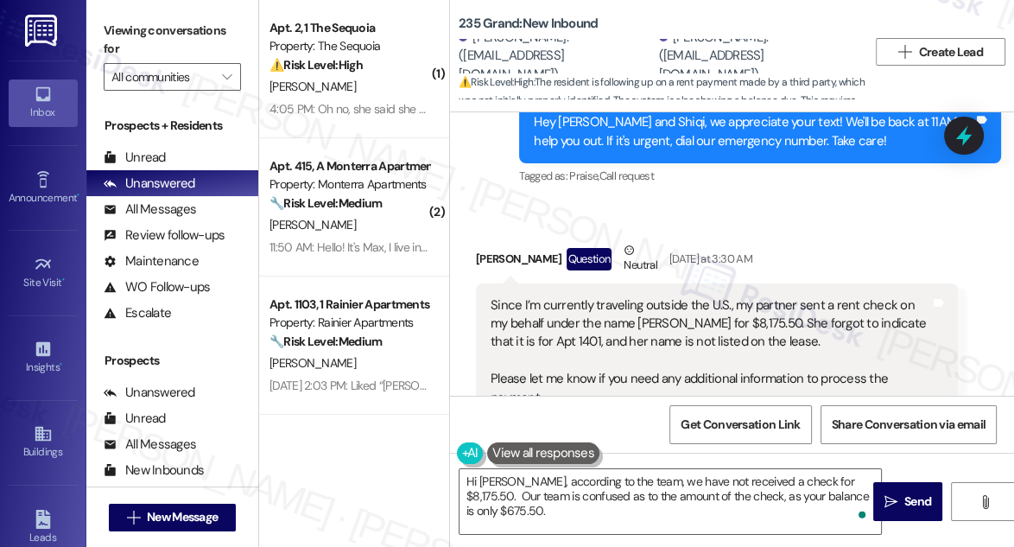
click at [748, 296] on div "Since I’m currently traveling outside the U.S., my partner sent a rent check on…" at bounding box center [711, 370] width 440 height 148
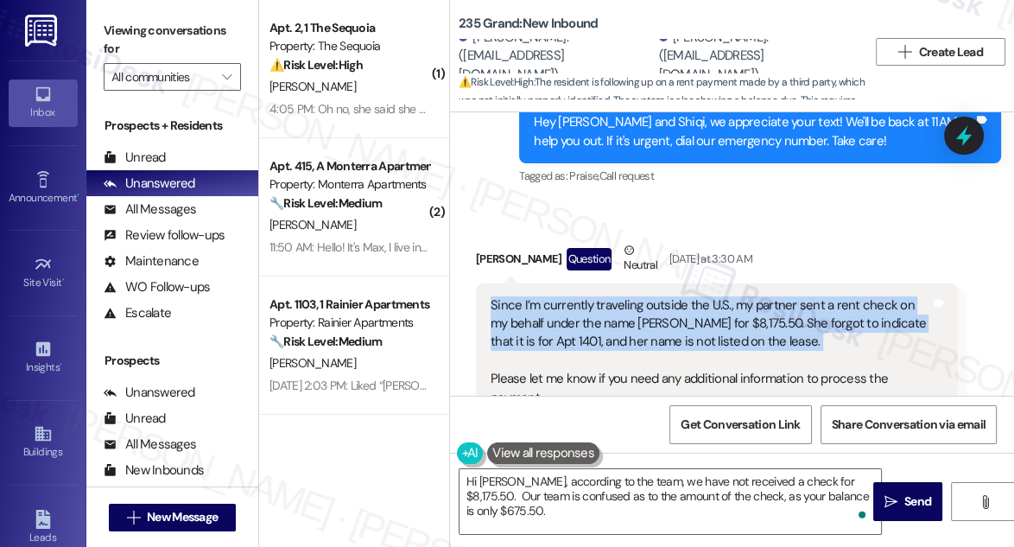
click at [748, 296] on div "Since I’m currently traveling outside the U.S., my partner sent a rent check on…" at bounding box center [711, 370] width 440 height 148
click at [588, 296] on div "Since I’m currently traveling outside the U.S., my partner sent a rent check on…" at bounding box center [711, 370] width 440 height 148
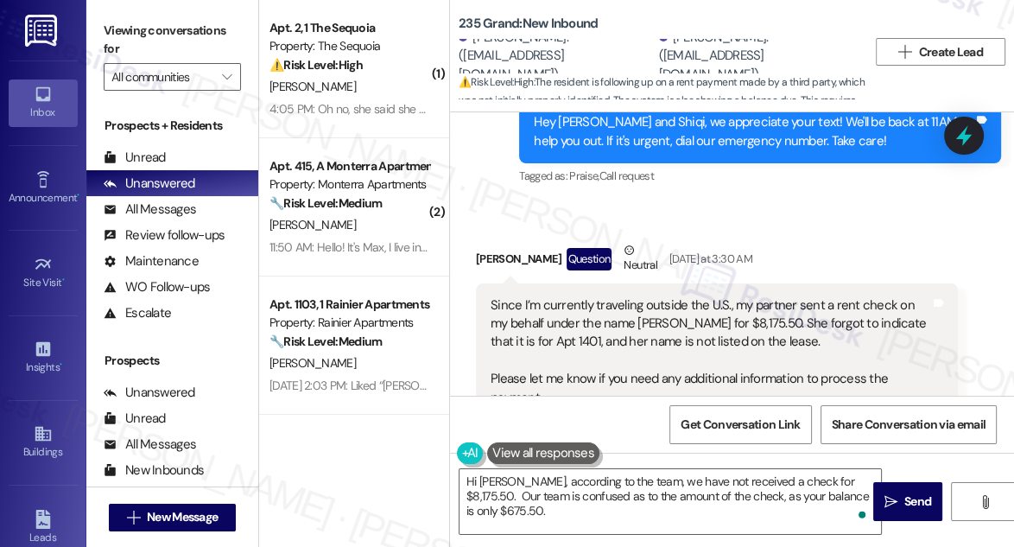
click at [588, 296] on div "Since I’m currently traveling outside the U.S., my partner sent a rent check on…" at bounding box center [711, 370] width 440 height 148
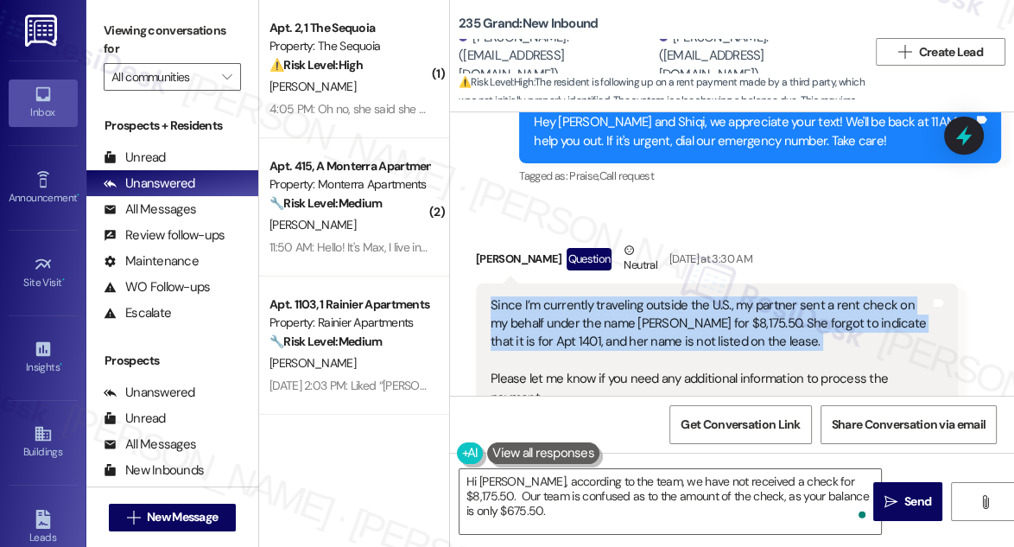
click at [588, 296] on div "Since I’m currently traveling outside the U.S., my partner sent a rent check on…" at bounding box center [711, 370] width 440 height 148
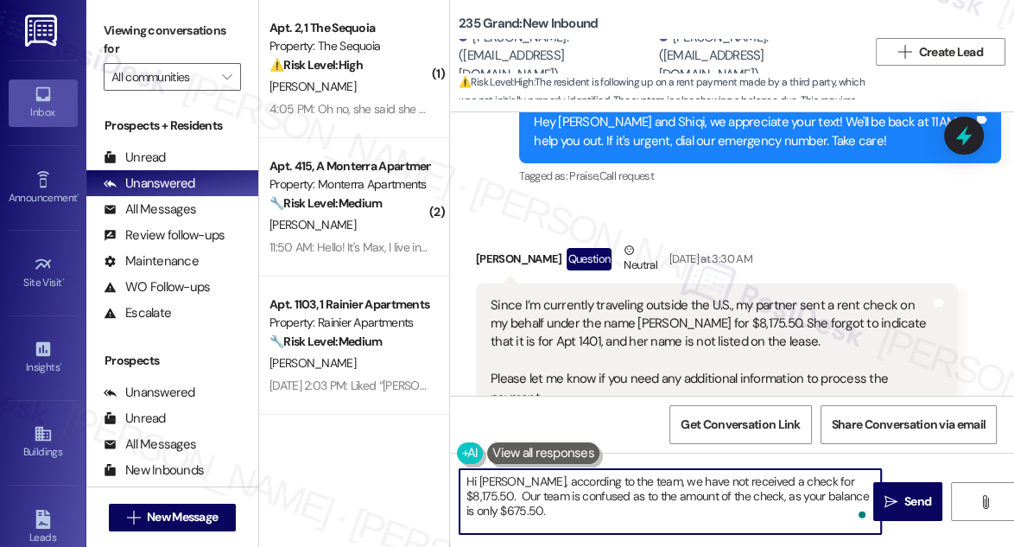
click at [524, 487] on textarea "Hi Peilin, according to the team, we have not received a check for $8,175.50. O…" at bounding box center [671, 501] width 422 height 65
click at [523, 487] on textarea "Hi Peilin, according to the team, we have not received a check for $8,175.50. O…" at bounding box center [671, 501] width 422 height 65
click at [658, 490] on textarea "Hi Peilin, according to the team, we have not received a check for $8,175.50. O…" at bounding box center [671, 501] width 422 height 65
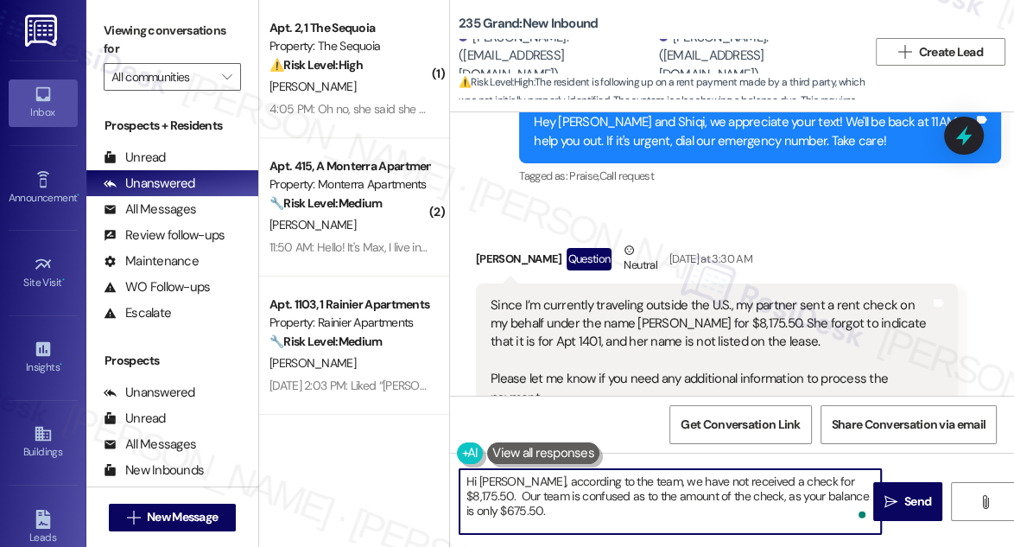
click at [658, 490] on textarea "Hi Peilin, according to the team, we have not received a check for $8,175.50. O…" at bounding box center [671, 501] width 422 height 65
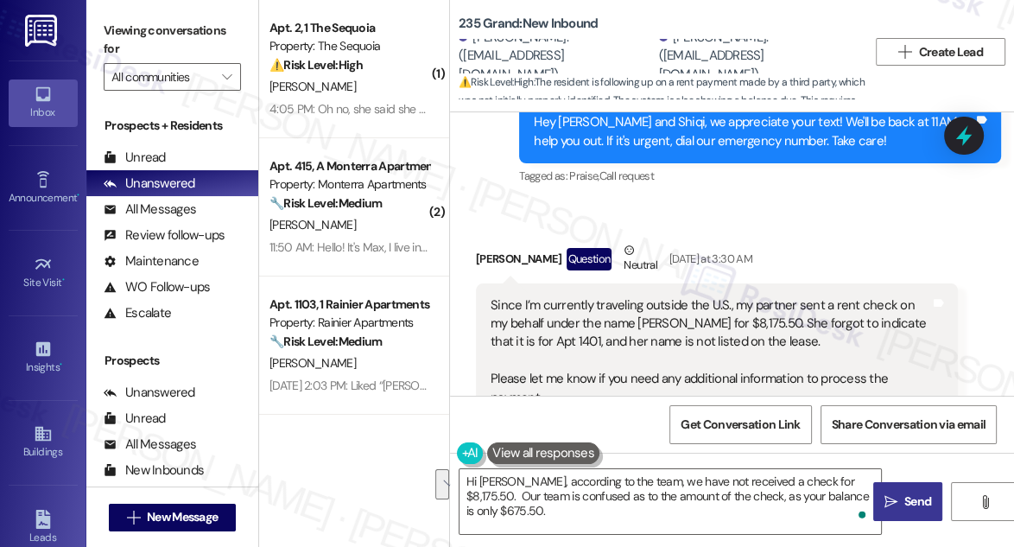
click at [913, 493] on span "Send" at bounding box center [918, 502] width 27 height 18
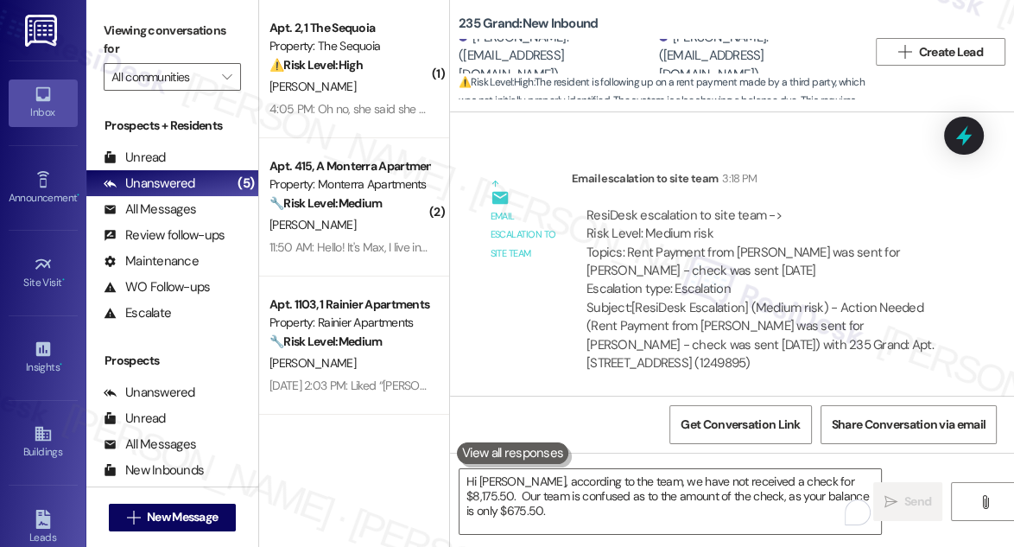
scroll to position [14070, 0]
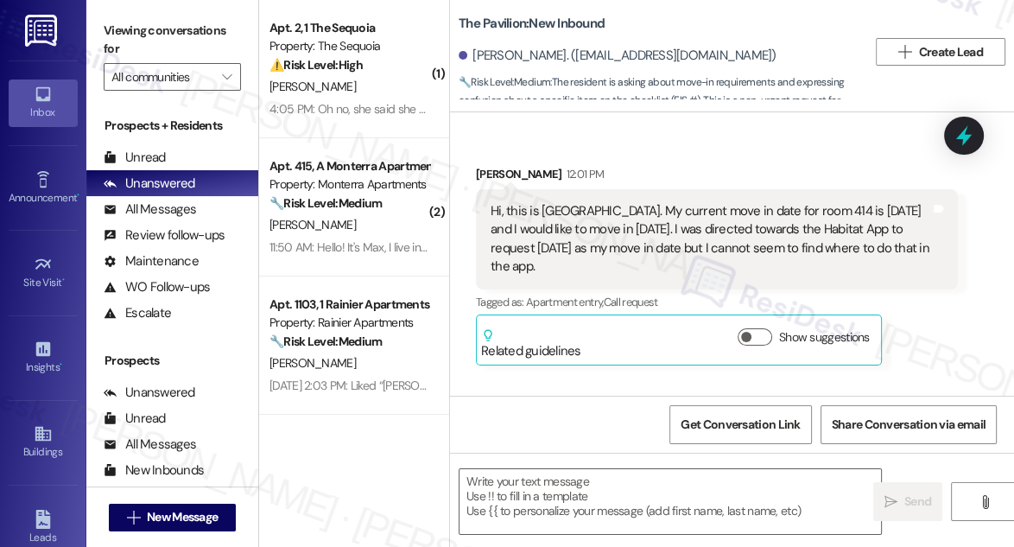
scroll to position [2946, 0]
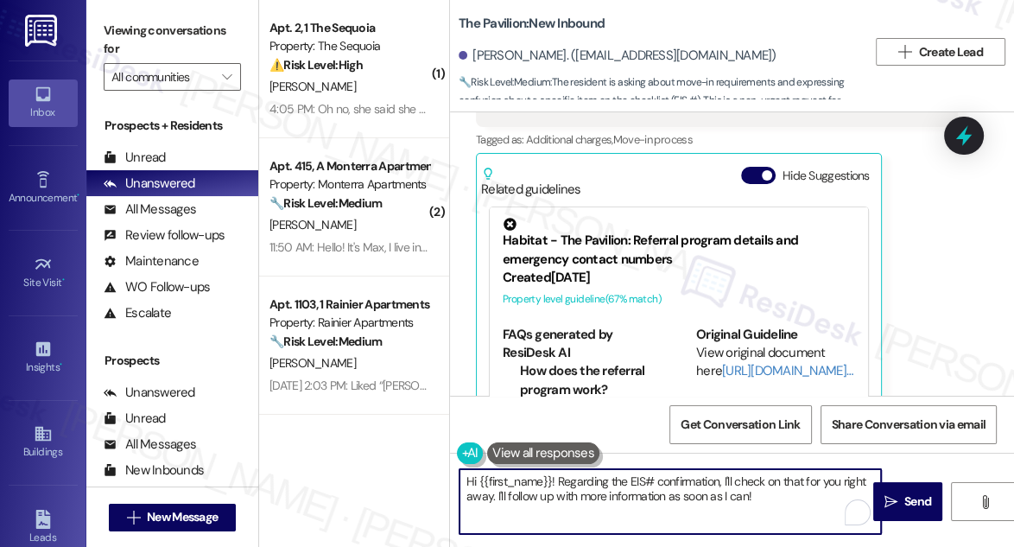
drag, startPoint x: 785, startPoint y: 503, endPoint x: 556, endPoint y: 476, distance: 230.5
click at [556, 476] on textarea "Hi {{first_name}}! Regarding the EIS# confirmation, I'll check on that for you …" at bounding box center [671, 501] width 422 height 65
paste textarea "will be contacted today by the leasing office to adjust their move in date. Tha…"
click at [556, 478] on textarea "Hi {{first_name}}! will be contacted today by the leasing office to adjust thei…" at bounding box center [671, 501] width 422 height 65
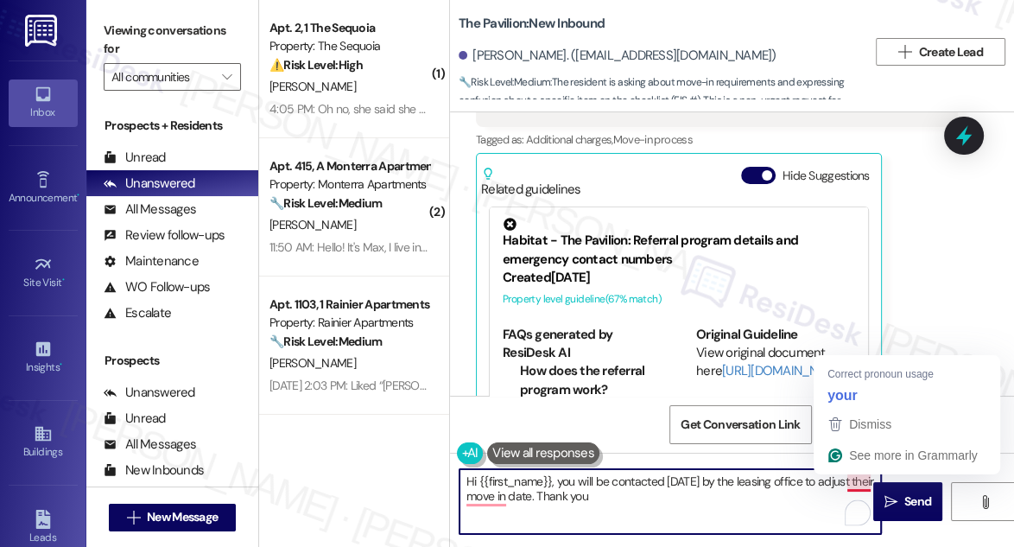
click at [852, 481] on textarea "Hi {{first_name}}, you will be contacted today by the leasing office to adjust …" at bounding box center [671, 501] width 422 height 65
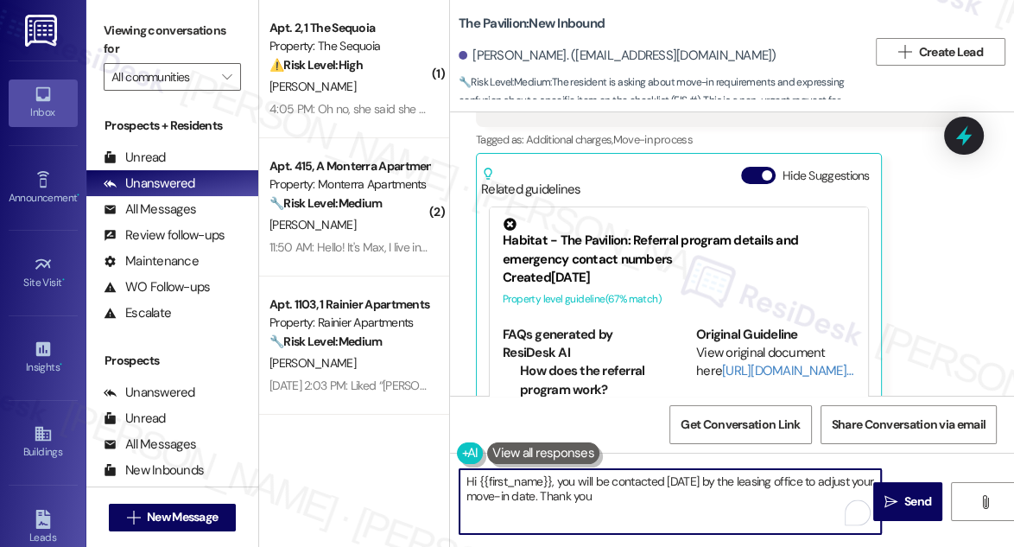
click at [620, 490] on textarea "Hi {{first_name}}, you will be contacted today by the leasing office to adjust …" at bounding box center [671, 501] width 422 height 65
click at [541, 493] on textarea "Hi {{first_name}}, you will be contacted today by the leasing office to adjust …" at bounding box center [671, 501] width 422 height 65
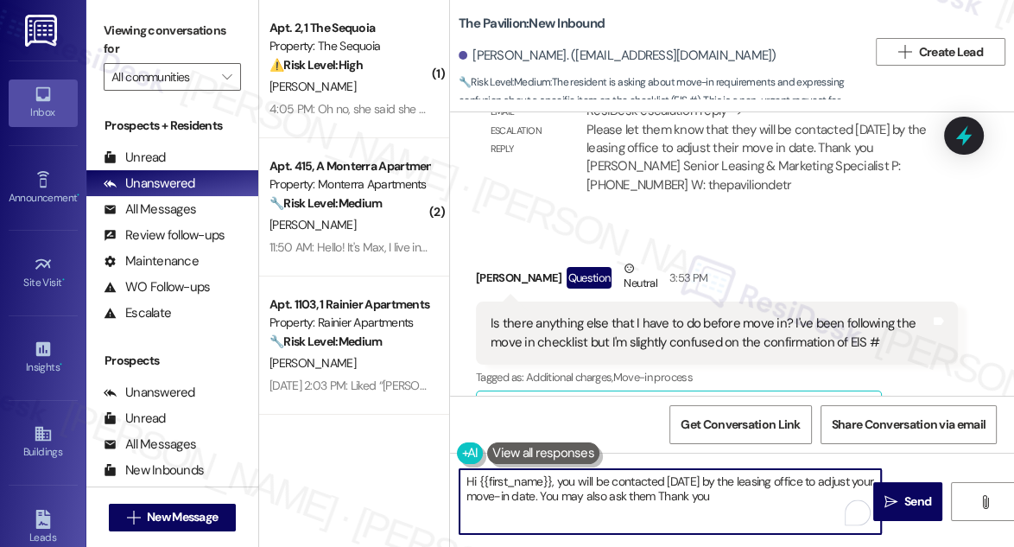
scroll to position [2710, 0]
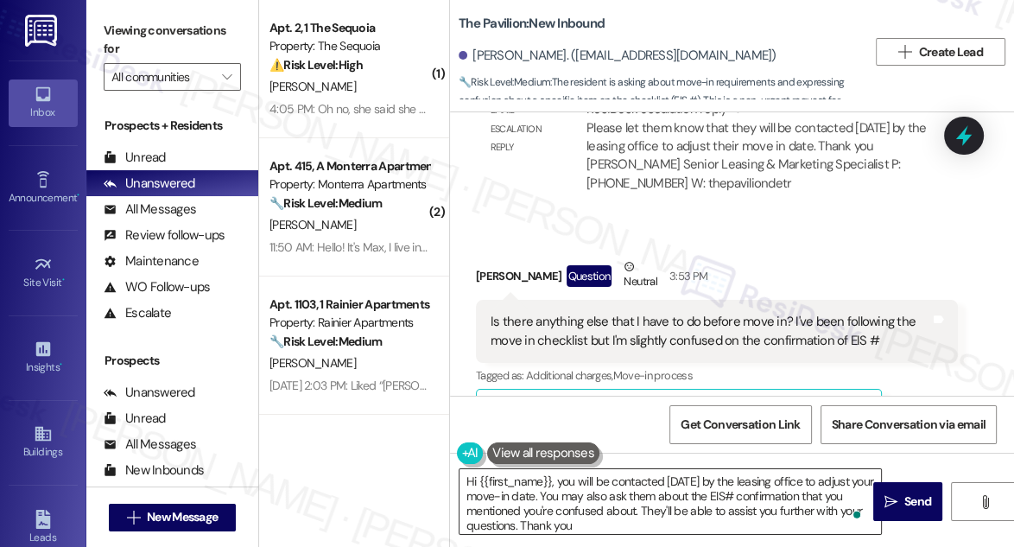
click at [861, 511] on div "Open Grammarly." at bounding box center [857, 515] width 14 height 14
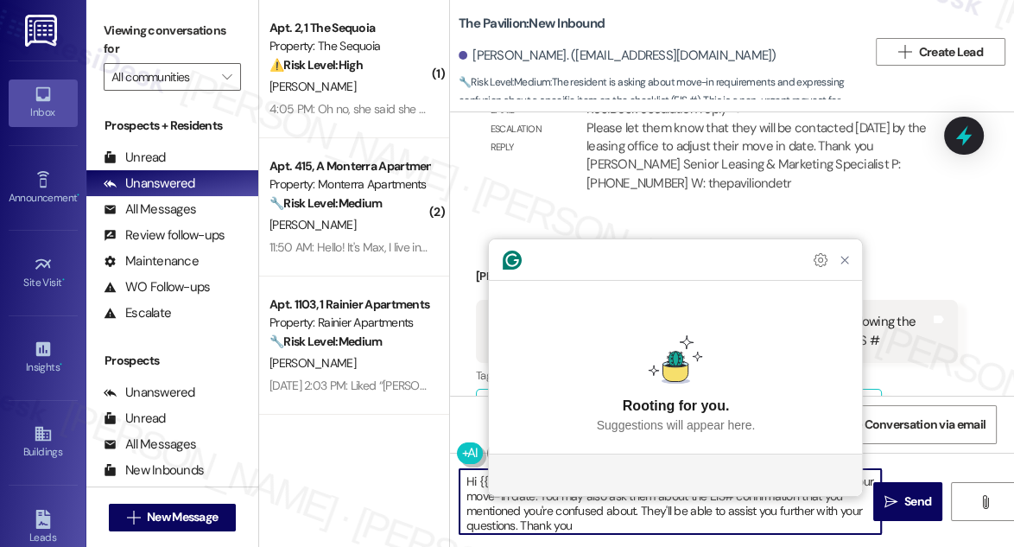
click at [861, 508] on textarea "Hi {{first_name}}, you will be contacted today by the leasing office to adjust …" at bounding box center [671, 501] width 422 height 65
drag, startPoint x: 648, startPoint y: 521, endPoint x: 570, endPoint y: 521, distance: 77.8
click at [567, 521] on textarea "Hi {{first_name}}, you will be contacted today by the leasing office to adjust …" at bounding box center [671, 501] width 422 height 65
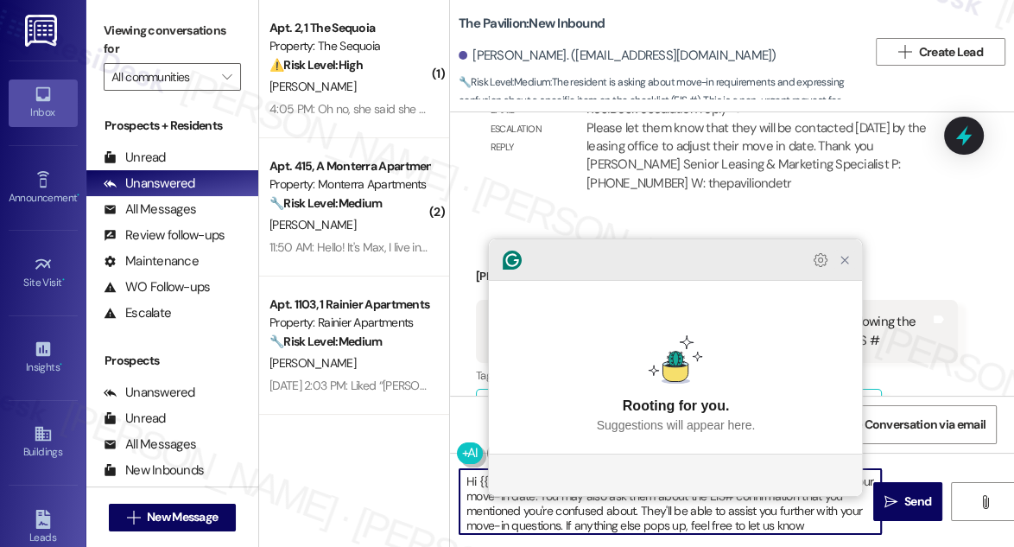
click at [847, 264] on icon "Close Grammarly Assistant" at bounding box center [845, 260] width 7 height 7
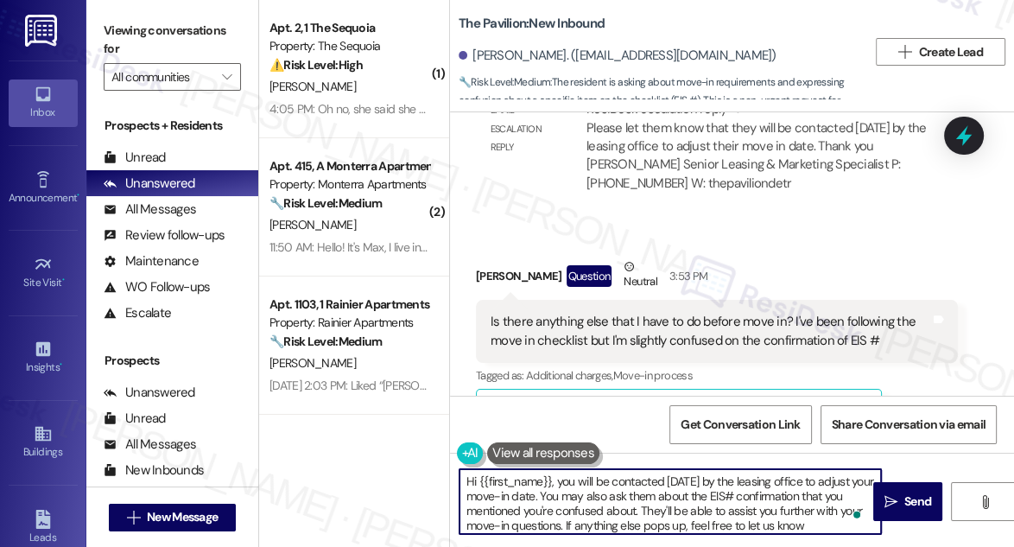
click at [680, 482] on textarea "Hi {{first_name}}, you will be contacted today by the leasing office to adjust …" at bounding box center [671, 501] width 422 height 65
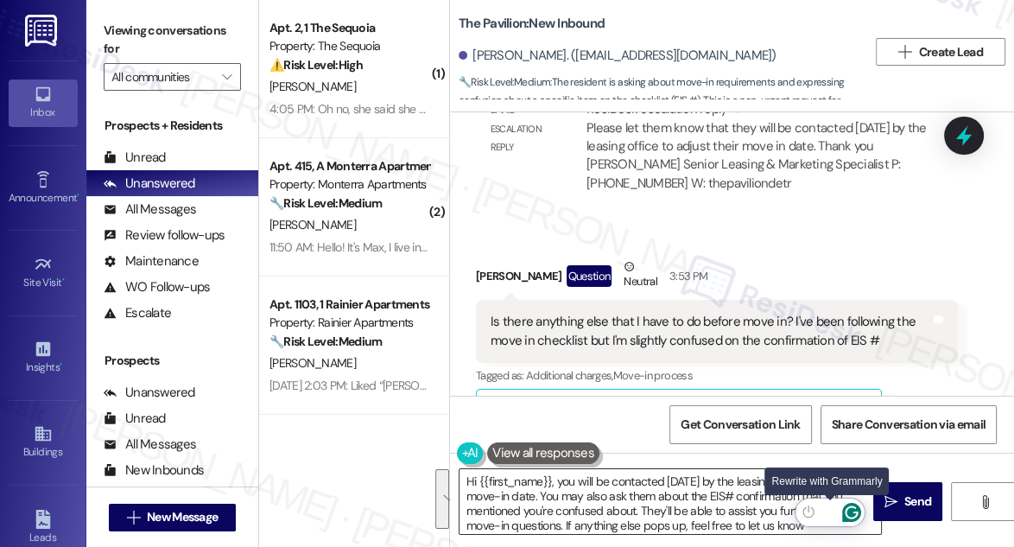
drag, startPoint x: 829, startPoint y: 515, endPoint x: 665, endPoint y: 491, distance: 165.9
click at [665, 491] on textarea "Hi {{first_name}}, you will be contacted today by the leasing office to adjust …" at bounding box center [671, 501] width 422 height 65
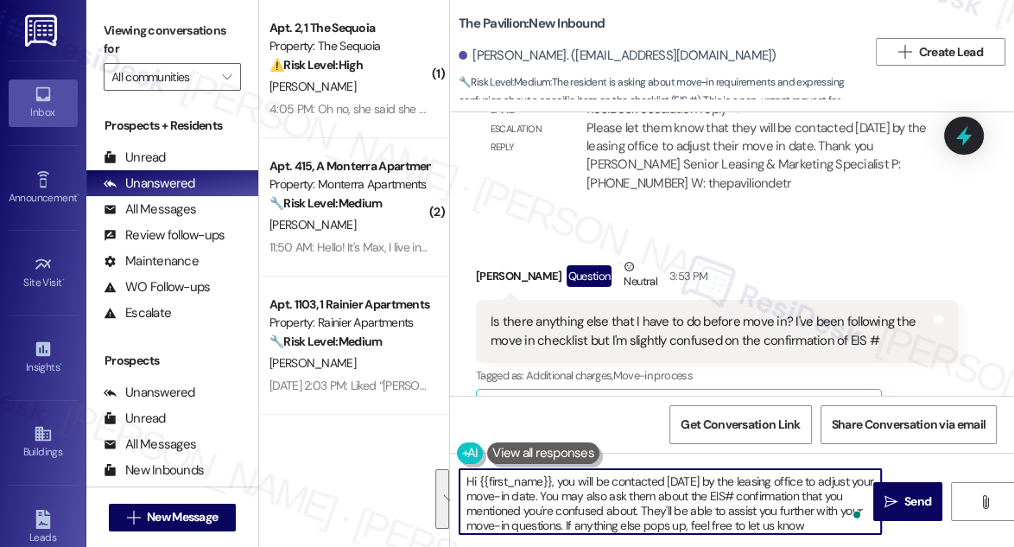
click at [665, 491] on textarea "Hi {{first_name}}, you will be contacted today by the leasing office to adjust …" at bounding box center [671, 501] width 422 height 65
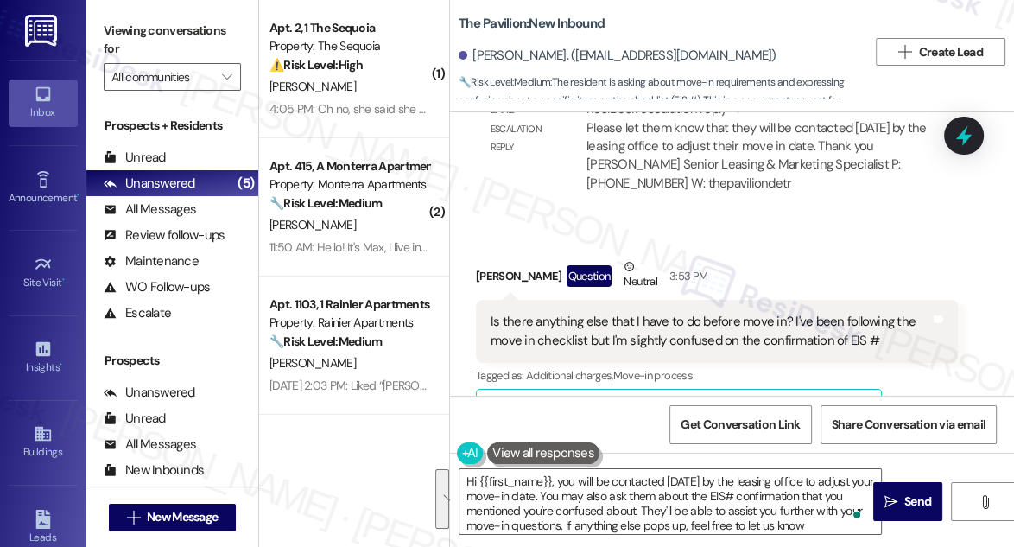
click at [131, 10] on div "Viewing conversations for All communities " at bounding box center [172, 54] width 172 height 108
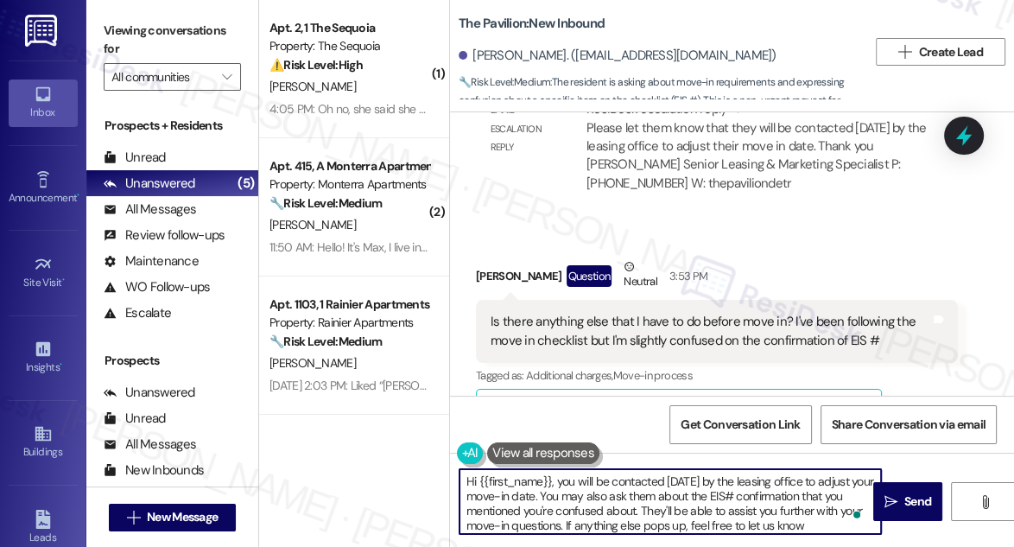
click at [589, 511] on textarea "Hi {{first_name}}, you will be contacted today by the leasing office to adjust …" at bounding box center [671, 501] width 422 height 65
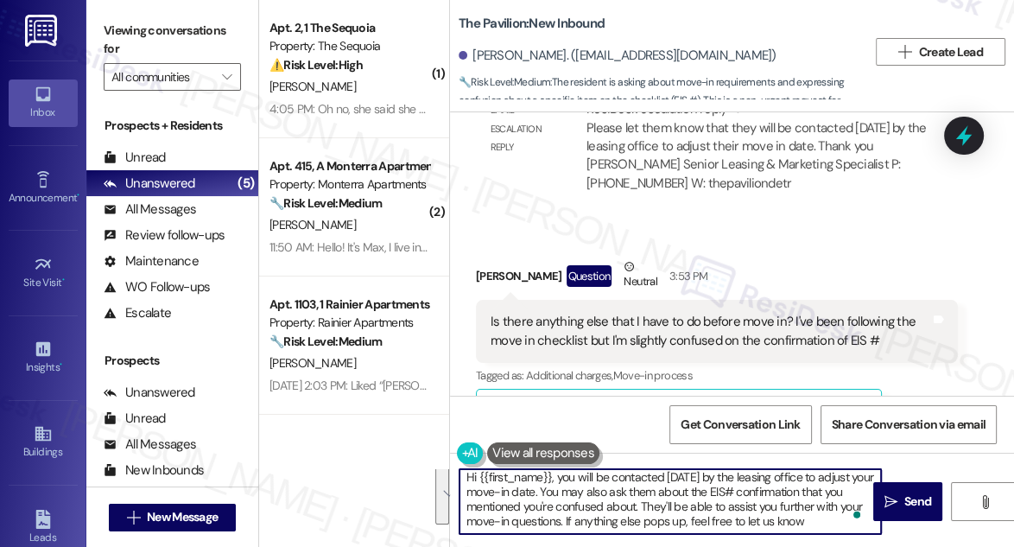
drag, startPoint x: 556, startPoint y: 482, endPoint x: 818, endPoint y: 523, distance: 264.9
click at [818, 523] on textarea "Hi {{first_name}}, you will be contacted today by the leasing office to adjust …" at bounding box center [671, 501] width 422 height 65
paste textarea "The leasing office will be reaching out to you today to adjust your move-in dat…"
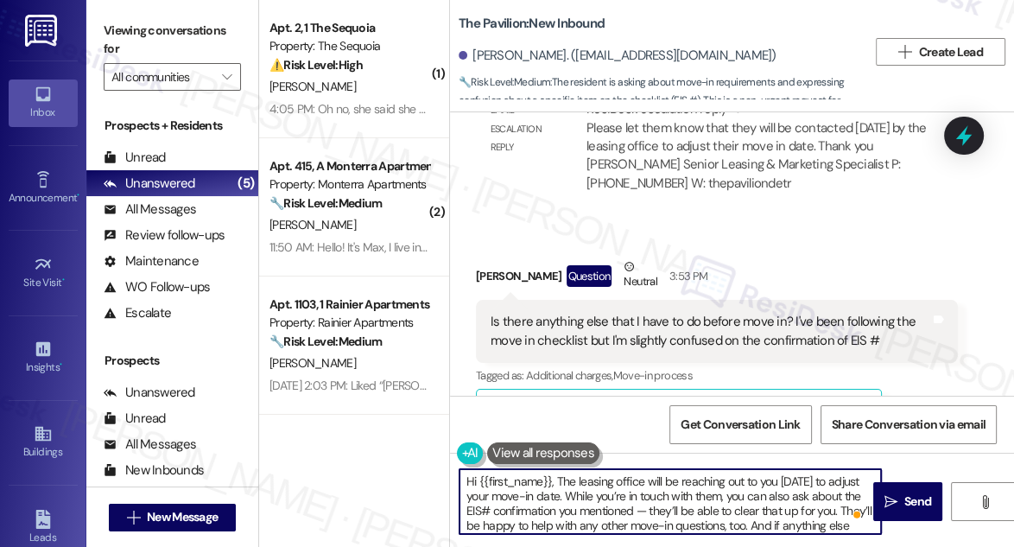
scroll to position [0, 0]
click at [555, 480] on textarea "Hi {{first_name}}, The leasing office will be reaching out to you today to adju…" at bounding box center [671, 501] width 422 height 65
drag, startPoint x: 635, startPoint y: 510, endPoint x: 650, endPoint y: 510, distance: 14.7
click at [650, 510] on textarea "Hi {{first_name}}, the leasing office will be reaching out to you today to adju…" at bounding box center [671, 501] width 422 height 65
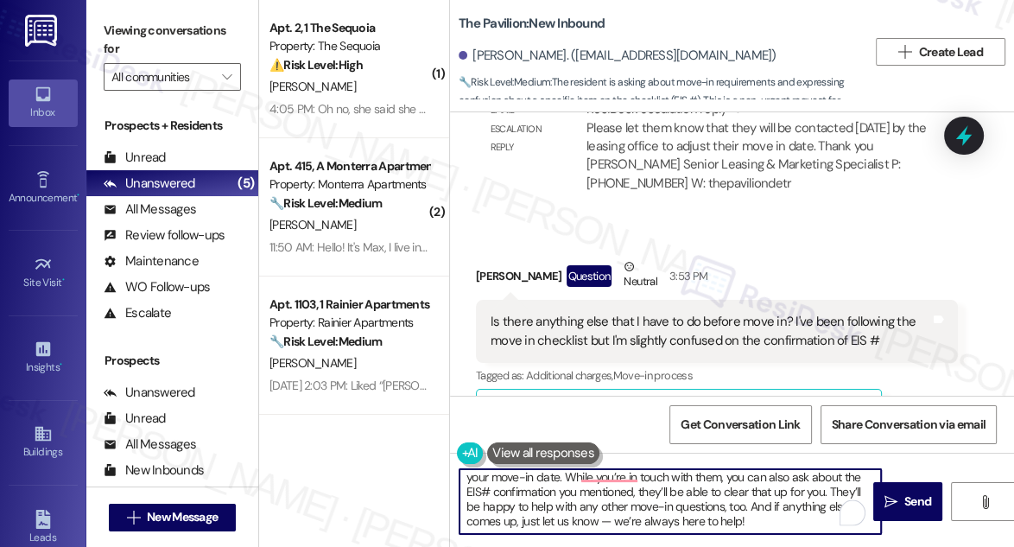
scroll to position [30, 0]
drag, startPoint x: 748, startPoint y: 480, endPoint x: 831, endPoint y: 493, distance: 84.0
click at [831, 493] on textarea "Hi {{first_name}}, the leasing office will be reaching out to you today to adju…" at bounding box center [671, 501] width 422 height 65
click at [616, 521] on textarea "Hi {{first_name}}, the leasing office will be reaching out to you today to adju…" at bounding box center [671, 501] width 422 height 65
drag, startPoint x: 680, startPoint y: 517, endPoint x: 667, endPoint y: 514, distance: 13.2
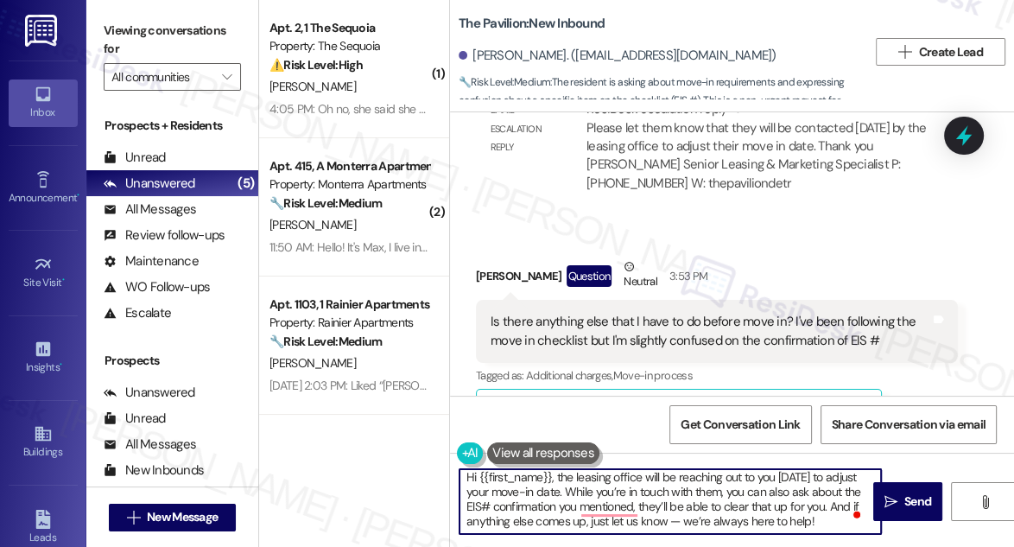
click at [667, 514] on textarea "Hi {{first_name}}, the leasing office will be reaching out to you today to adju…" at bounding box center [671, 501] width 422 height 65
click at [669, 513] on textarea "Hi {{first_name}}, the leasing office will be reaching out to you today to adju…" at bounding box center [671, 501] width 422 height 65
drag, startPoint x: 686, startPoint y: 521, endPoint x: 667, endPoint y: 521, distance: 19.0
click at [667, 521] on textarea "Hi {{first_name}}, the leasing office will be reaching out to you today to adju…" at bounding box center [671, 501] width 422 height 65
click at [728, 513] on textarea "Hi {{first_name}}, the leasing office will be reaching out to you today to adju…" at bounding box center [671, 501] width 422 height 65
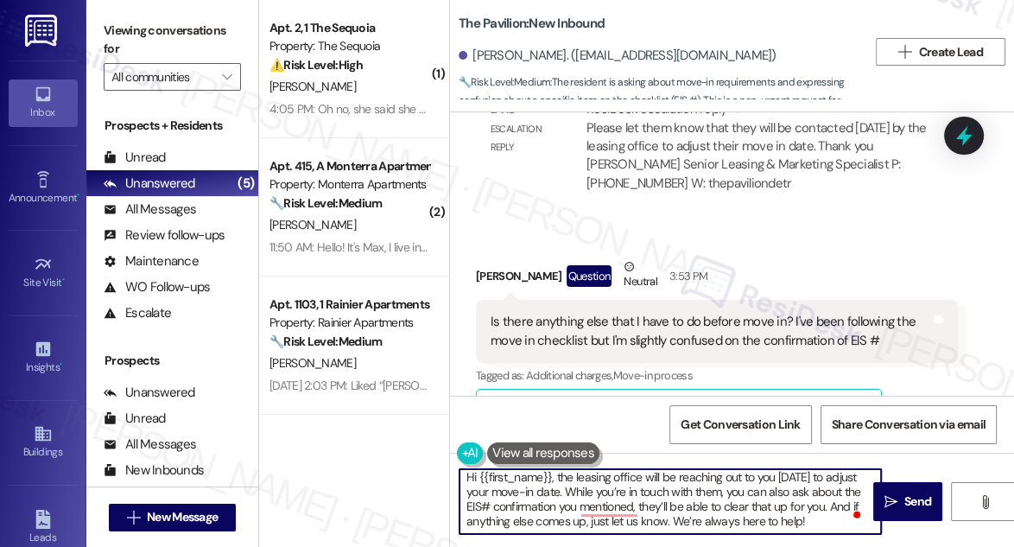
click at [553, 481] on textarea "Hi {{first_name}}, the leasing office will be reaching out to you today to adju…" at bounding box center [671, 501] width 422 height 65
click at [690, 480] on textarea "Hi {{first_name}}, the leasing office will be reaching out to you today to adju…" at bounding box center [671, 501] width 422 height 65
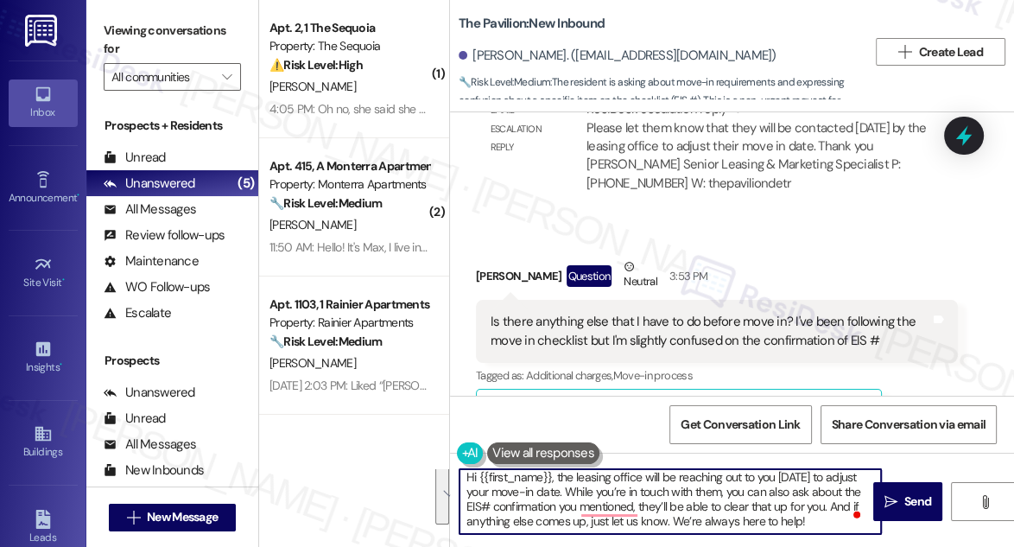
click at [690, 480] on textarea "Hi {{first_name}}, the leasing office will be reaching out to you today to adju…" at bounding box center [671, 501] width 422 height 65
click at [698, 500] on textarea "Hi {{first_name}}, the leasing office will be reaching out to you today to adju…" at bounding box center [671, 501] width 422 height 65
click at [657, 506] on textarea "Hi {{first_name}}, the leasing office will be reaching out to you today to adju…" at bounding box center [671, 501] width 422 height 65
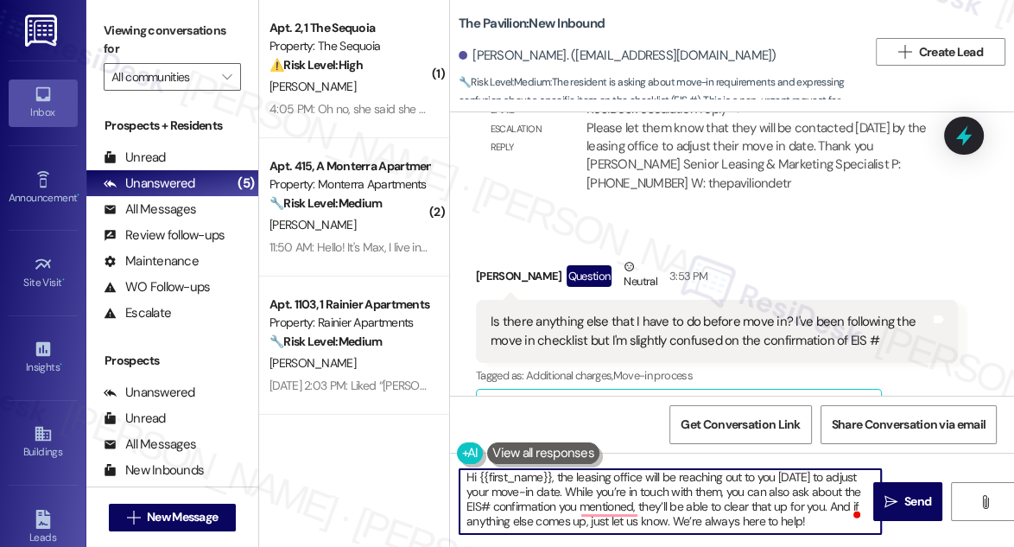
click at [824, 513] on textarea "Hi {{first_name}}, the leasing office will be reaching out to you today to adju…" at bounding box center [671, 501] width 422 height 65
click at [841, 520] on textarea "Hi {{first_name}}, the leasing office will be reaching out to you today to adju…" at bounding box center [671, 501] width 422 height 65
type textarea "Hi {{first_name}}, the leasing office will be reaching out to you today to adju…"
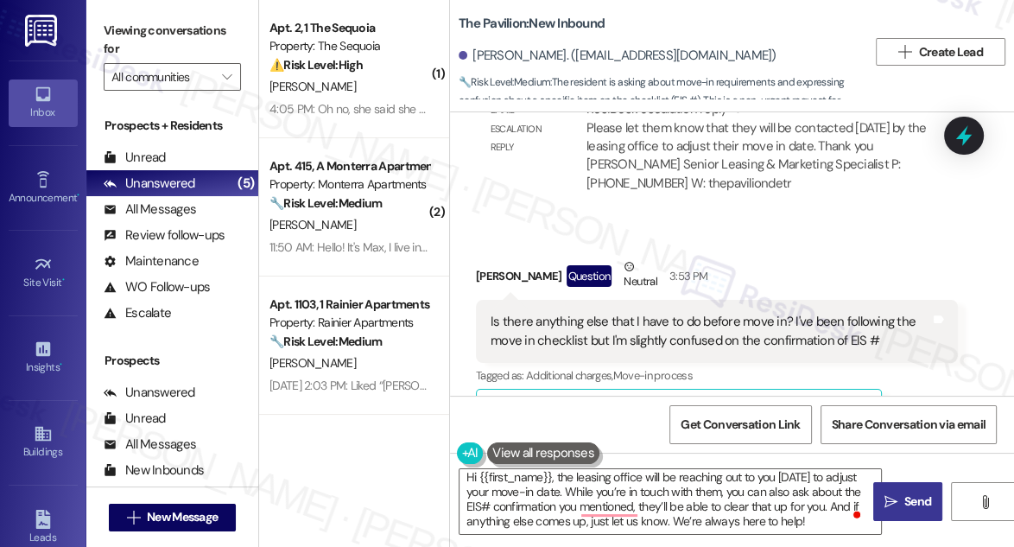
click at [899, 515] on button " Send" at bounding box center [908, 501] width 69 height 39
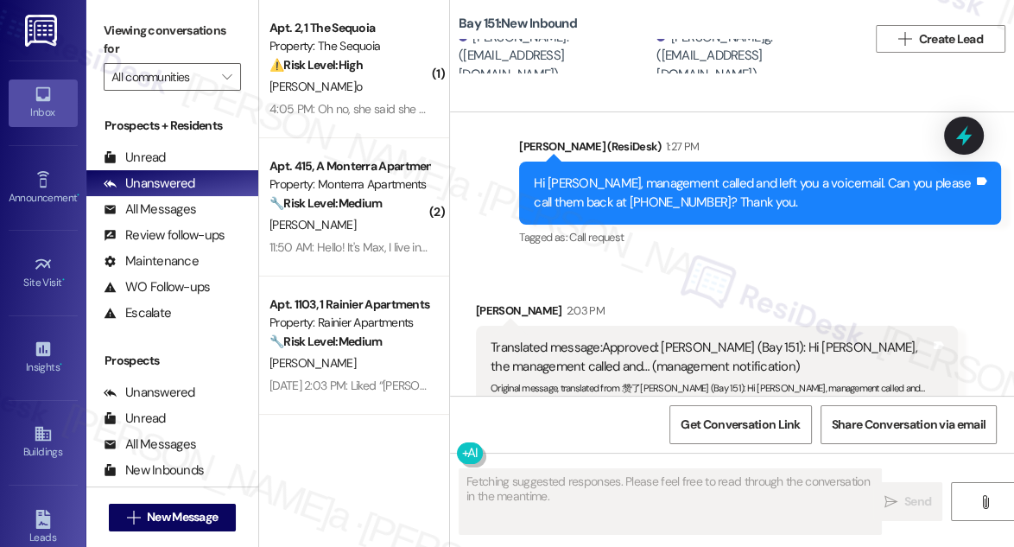
scroll to position [5317, 0]
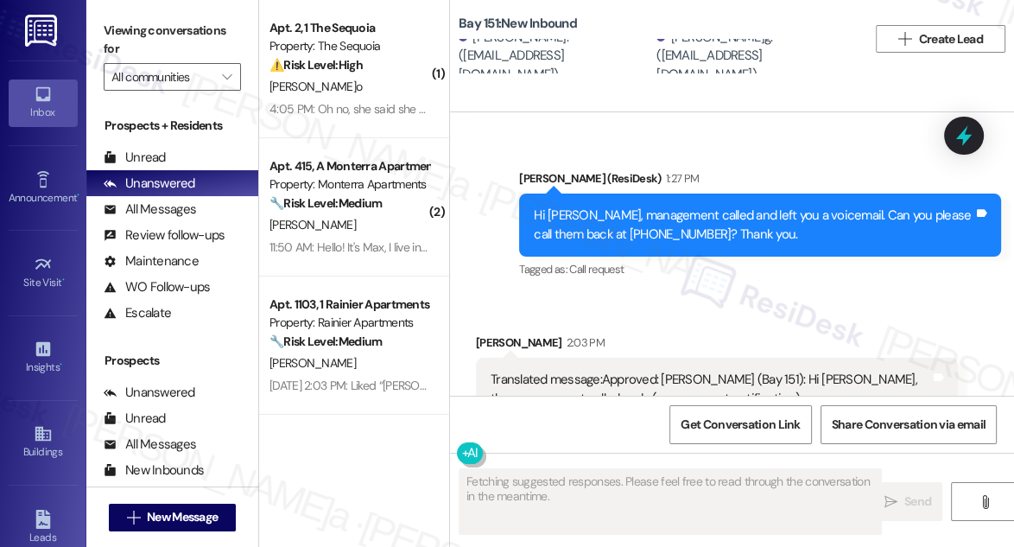
click at [671, 207] on div "Hi [PERSON_NAME], management called and left you a voicemail. Can you please ca…" at bounding box center [754, 225] width 440 height 37
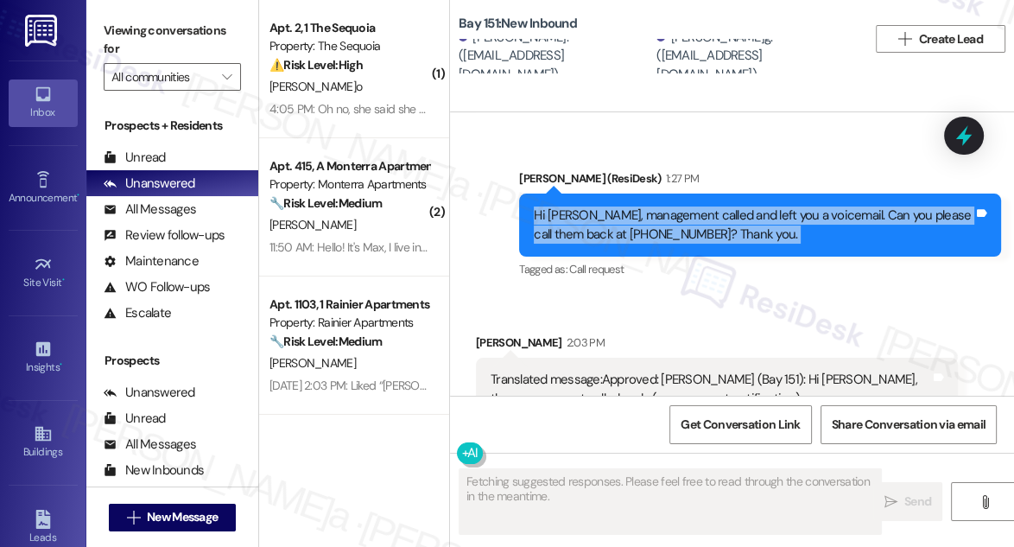
click at [671, 207] on div "Hi [PERSON_NAME], management called and left you a voicemail. Can you please ca…" at bounding box center [754, 225] width 440 height 37
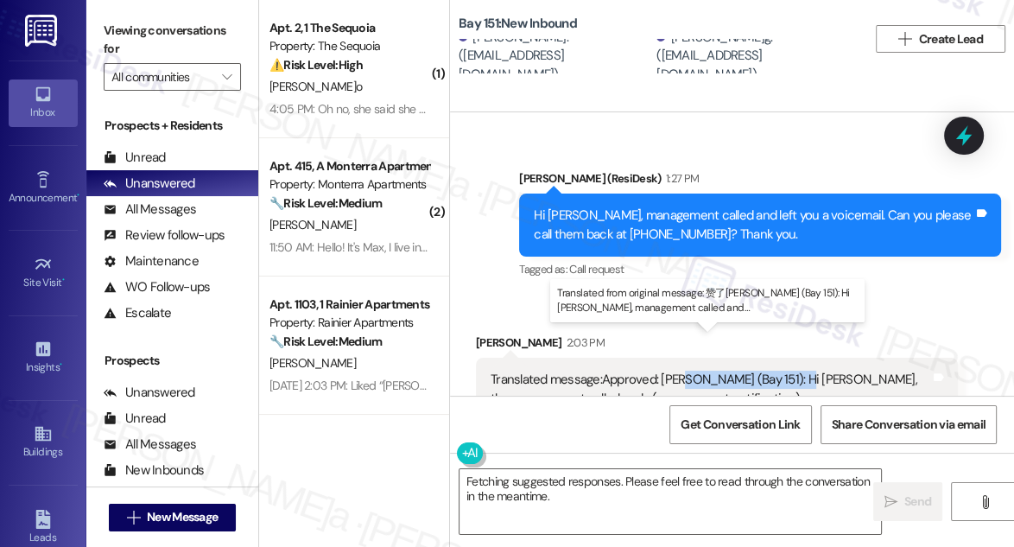
drag, startPoint x: 691, startPoint y: 342, endPoint x: 793, endPoint y: 342, distance: 102.0
click at [793, 371] on div "Translated message: Approved:[PERSON_NAME] (Bay 151): Hi [PERSON_NAME], the man…" at bounding box center [711, 389] width 440 height 37
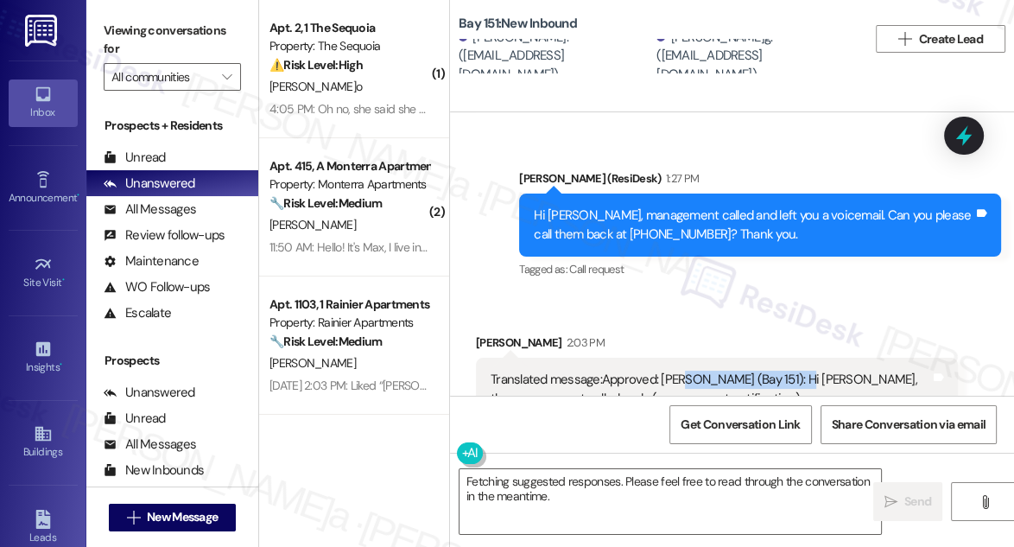
scroll to position [5082, 0]
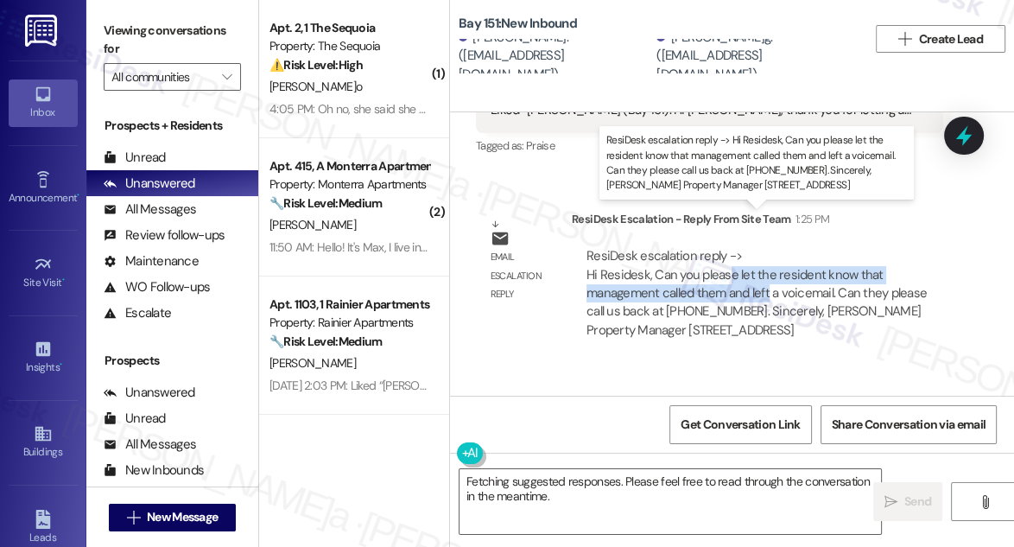
drag, startPoint x: 728, startPoint y: 236, endPoint x: 768, endPoint y: 255, distance: 44.8
click at [768, 255] on div "ResiDesk escalation reply -> Hi Residesk, Can you please let the resident know …" at bounding box center [757, 293] width 340 height 92
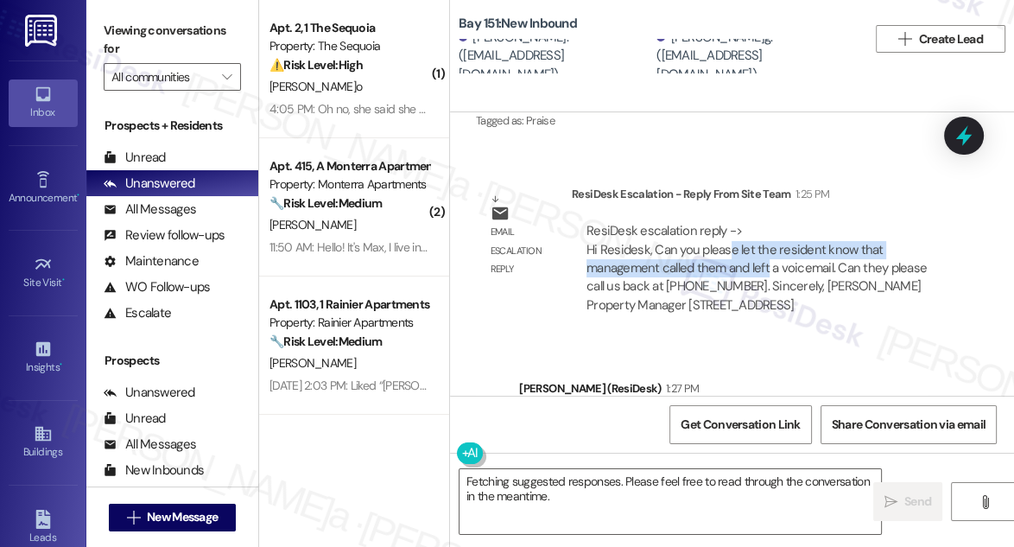
scroll to position [5240, 0]
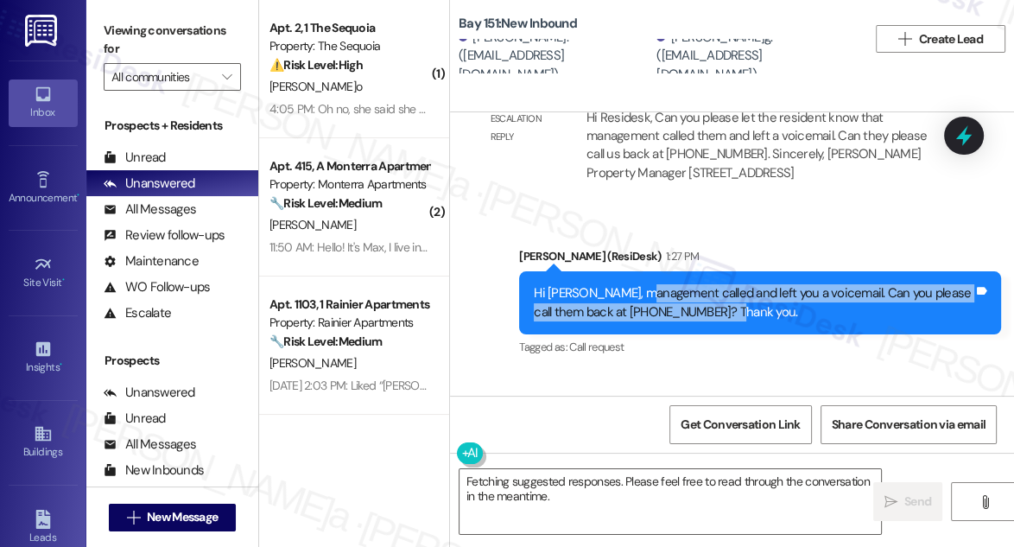
drag, startPoint x: 649, startPoint y: 257, endPoint x: 754, endPoint y: 265, distance: 105.8
click at [754, 284] on div "Hi [PERSON_NAME], management called and left you a voicemail. Can you please ca…" at bounding box center [754, 302] width 440 height 37
click at [724, 284] on div "Hi [PERSON_NAME], management called and left you a voicemail. Can you please ca…" at bounding box center [754, 302] width 440 height 37
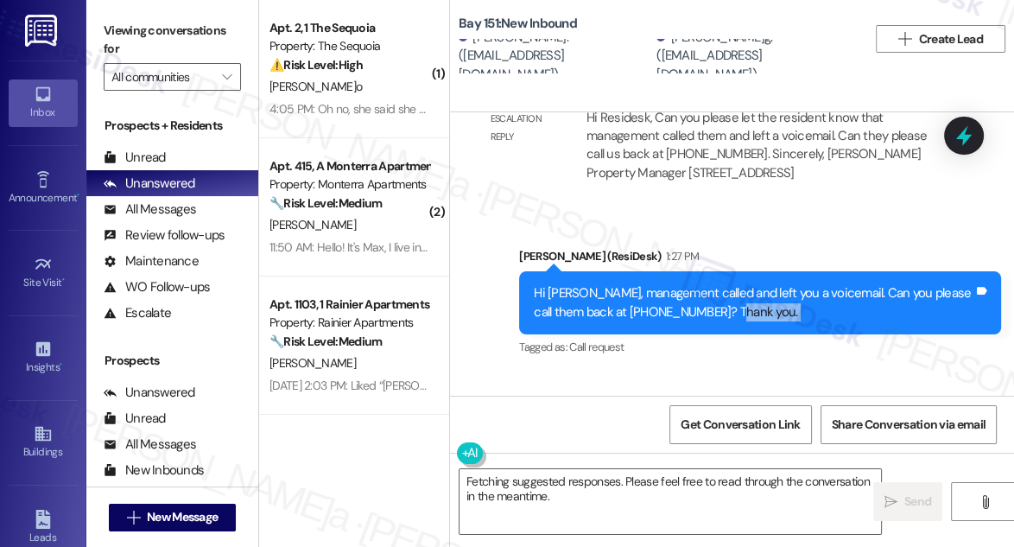
click at [724, 284] on div "Hi [PERSON_NAME], management called and left you a voicemail. Can you please ca…" at bounding box center [754, 302] width 440 height 37
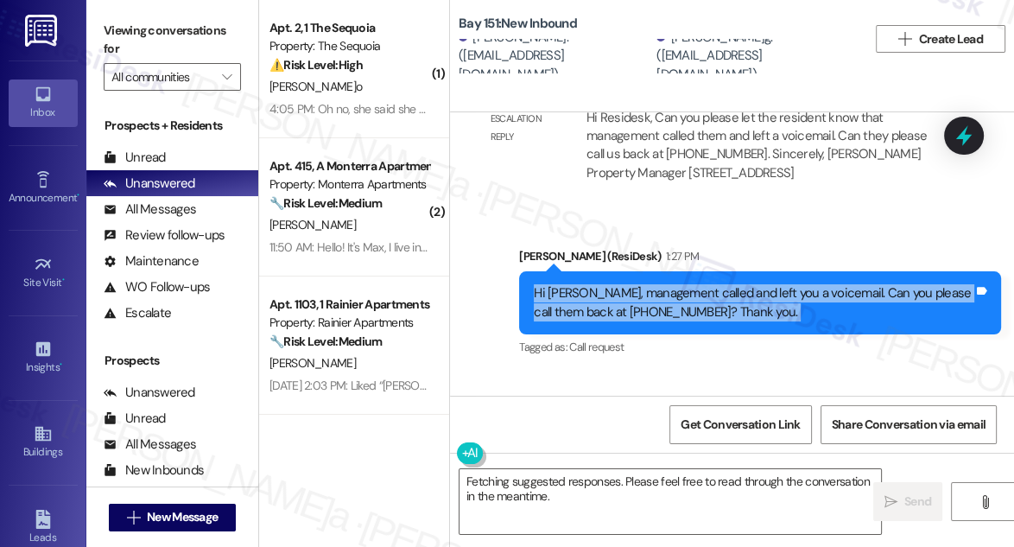
click at [724, 284] on div "Hi [PERSON_NAME], management called and left you a voicemail. Can you please ca…" at bounding box center [754, 302] width 440 height 37
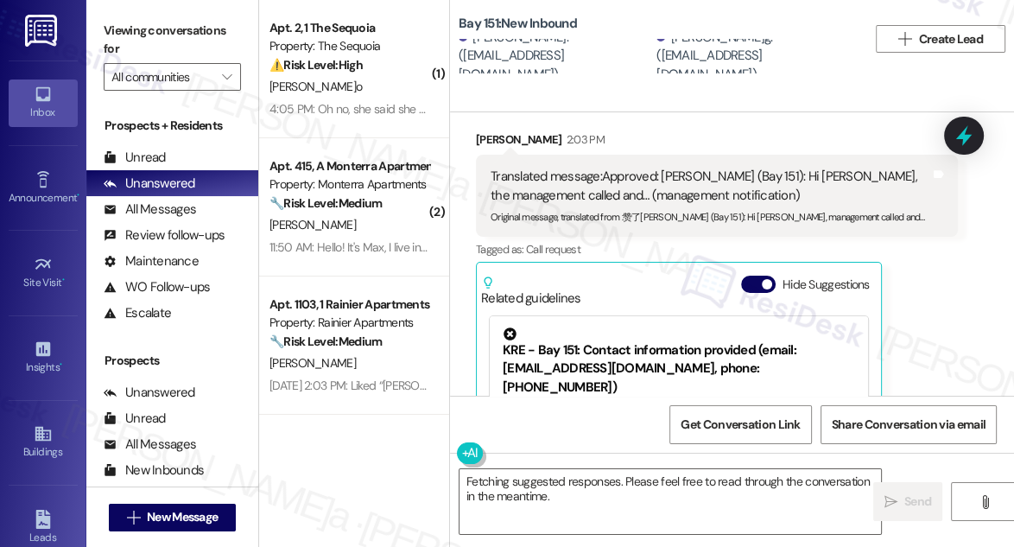
scroll to position [5396, 0]
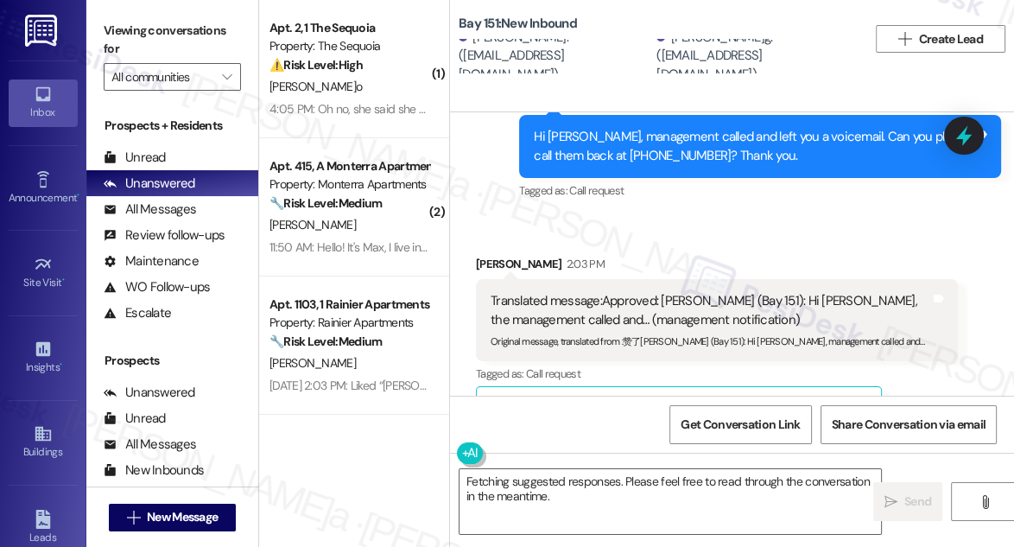
click at [594, 292] on div "Translated message: Approved:[PERSON_NAME] (Bay 151): Hi [PERSON_NAME], the man…" at bounding box center [711, 310] width 440 height 37
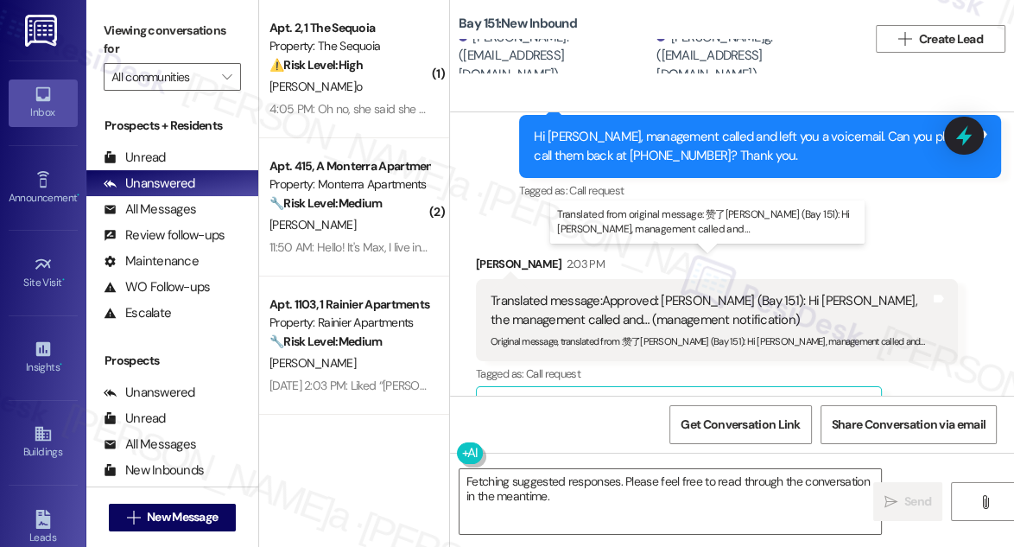
click at [596, 292] on div "Translated message: Approved:[PERSON_NAME] (Bay 151): Hi [PERSON_NAME], the man…" at bounding box center [711, 310] width 440 height 37
click at [648, 292] on div "Translated message: Approved:[PERSON_NAME] (Bay 151): Hi [PERSON_NAME], the man…" at bounding box center [711, 310] width 440 height 37
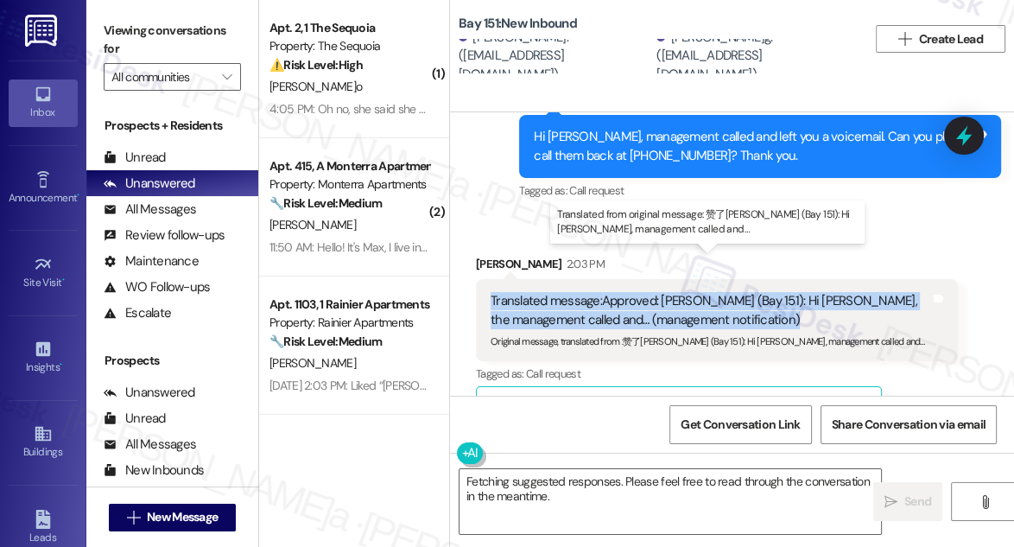
click at [648, 292] on div "Translated message: Approved:[PERSON_NAME] (Bay 151): Hi [PERSON_NAME], the man…" at bounding box center [711, 310] width 440 height 37
click at [748, 292] on div "Translated message: Approved:[PERSON_NAME] (Bay 151): Hi [PERSON_NAME], the man…" at bounding box center [711, 310] width 440 height 37
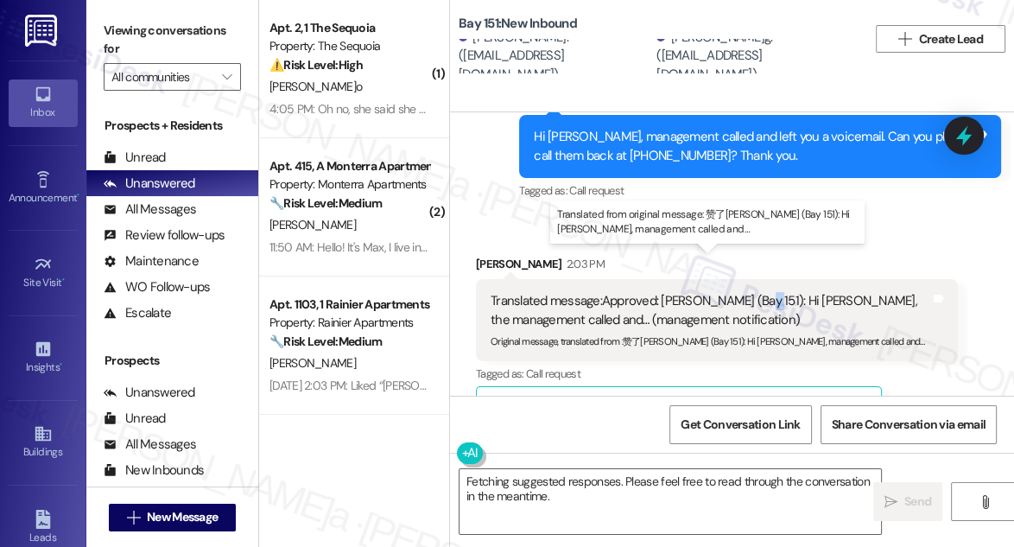
click at [748, 292] on div "Translated message: Approved:[PERSON_NAME] (Bay 151): Hi [PERSON_NAME], the man…" at bounding box center [711, 310] width 440 height 37
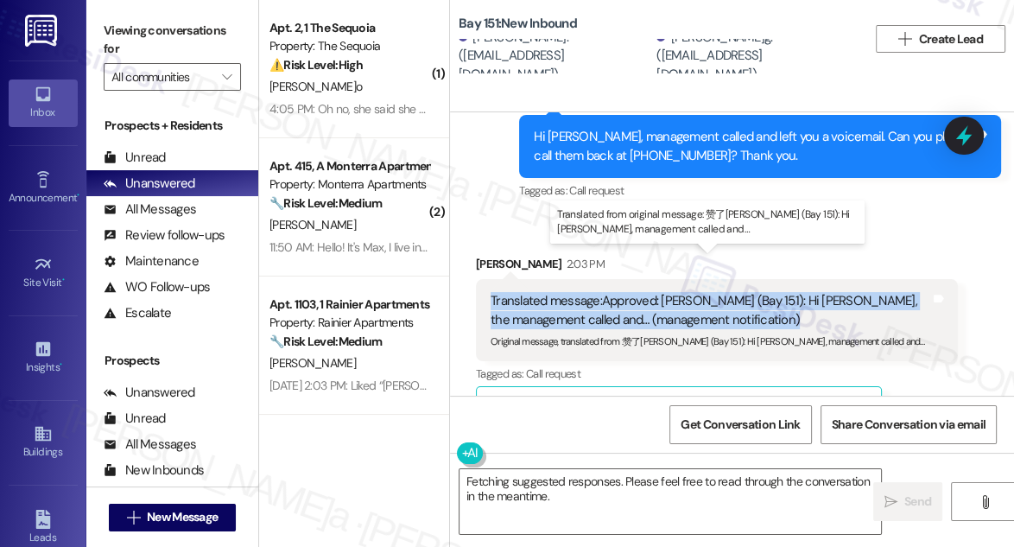
click at [748, 292] on div "Translated message: Approved:[PERSON_NAME] (Bay 151): Hi [PERSON_NAME], the man…" at bounding box center [711, 310] width 440 height 37
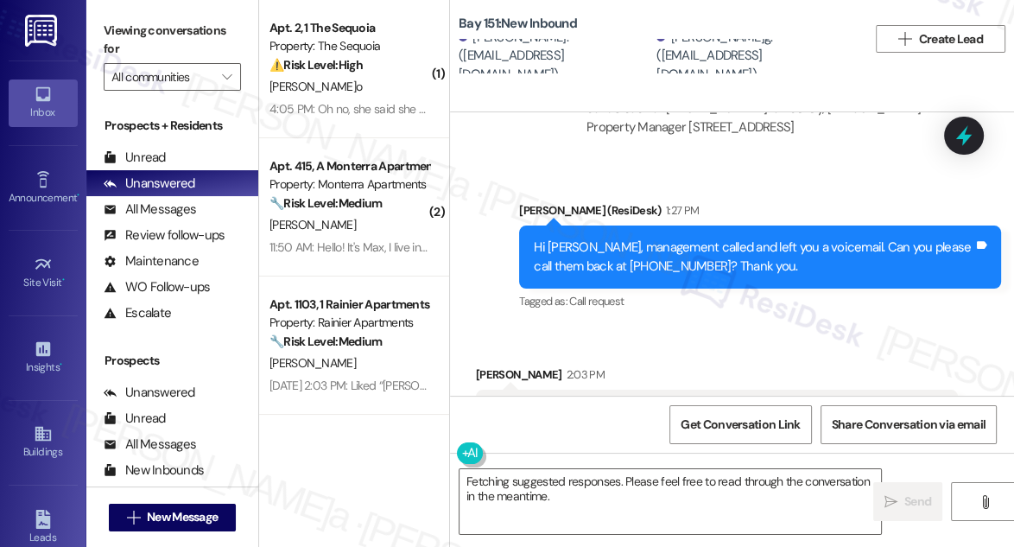
scroll to position [5004, 0]
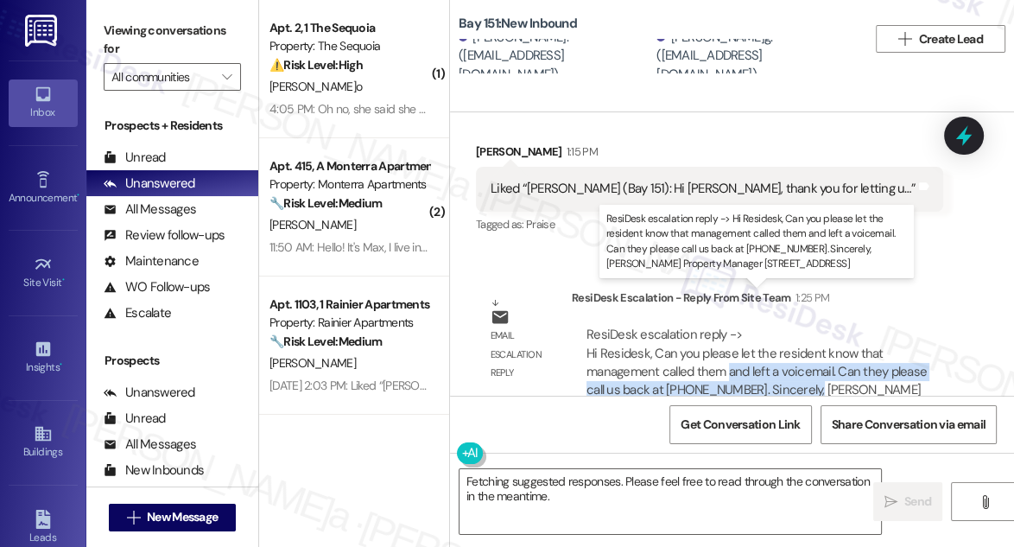
drag, startPoint x: 730, startPoint y: 334, endPoint x: 807, endPoint y: 352, distance: 78.8
click at [807, 352] on div "ResiDesk escalation reply -> Hi Residesk, Can you please let the resident know …" at bounding box center [757, 372] width 340 height 92
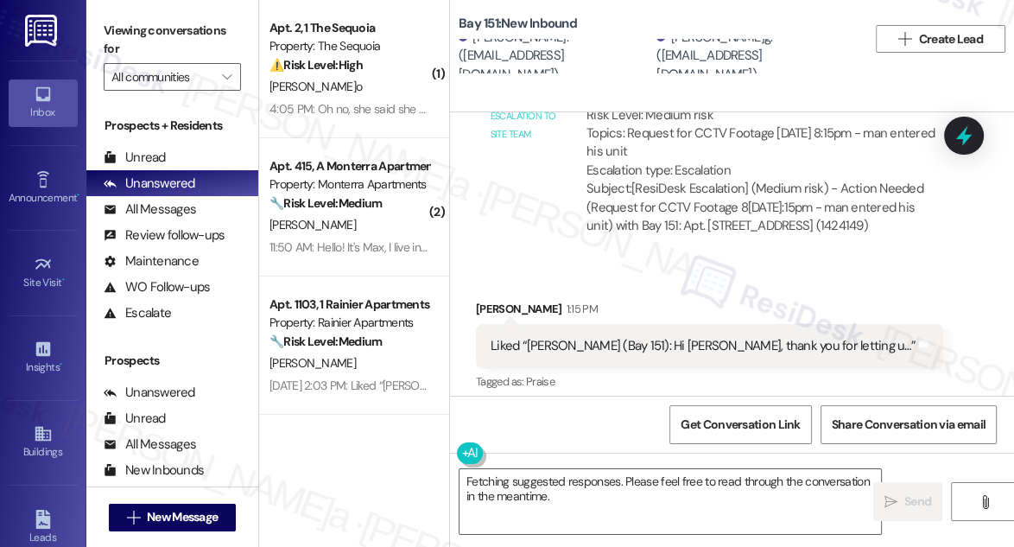
scroll to position [5240, 0]
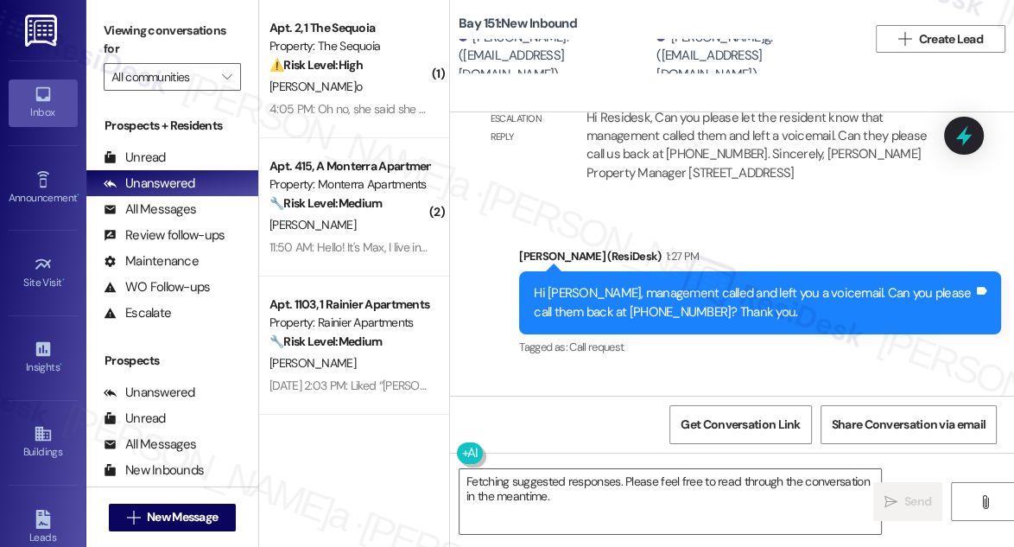
click at [569, 284] on div "Hi [PERSON_NAME], management called and left you a voicemail. Can you please ca…" at bounding box center [754, 302] width 440 height 37
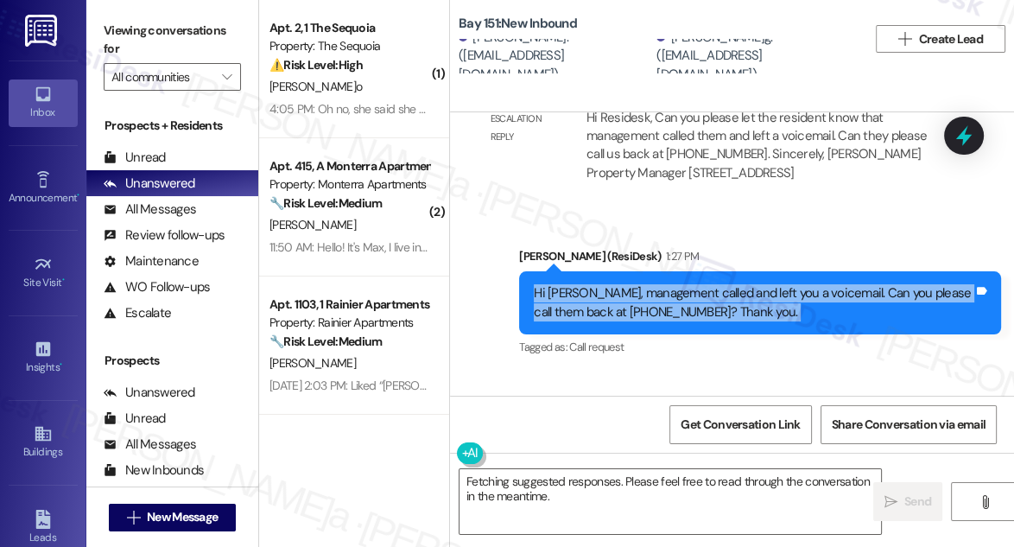
click at [569, 284] on div "Hi [PERSON_NAME], management called and left you a voicemail. Can you please ca…" at bounding box center [754, 302] width 440 height 37
click at [618, 284] on div "Hi [PERSON_NAME], management called and left you a voicemail. Can you please ca…" at bounding box center [754, 302] width 440 height 37
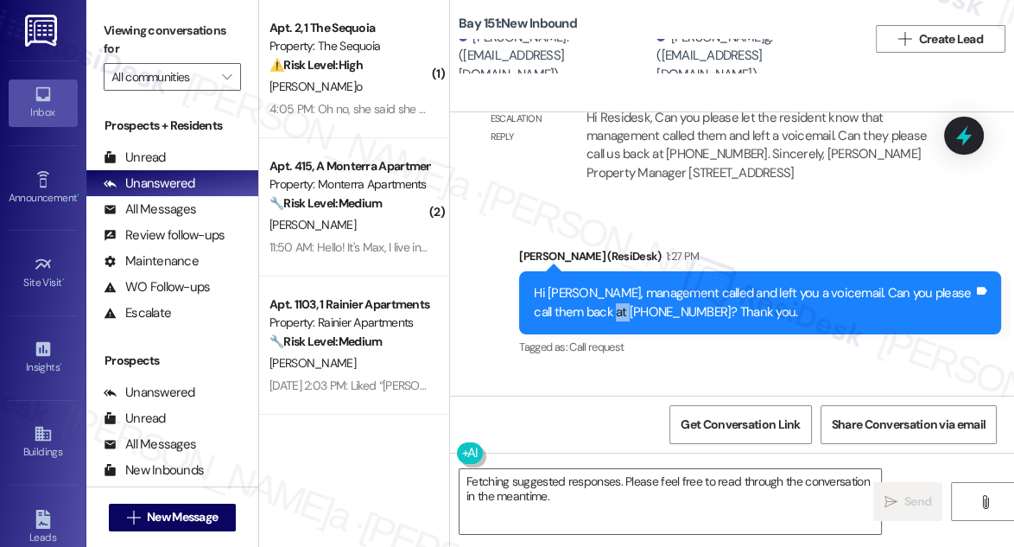
click at [618, 284] on div "Hi [PERSON_NAME], management called and left you a voicemail. Can you please ca…" at bounding box center [754, 302] width 440 height 37
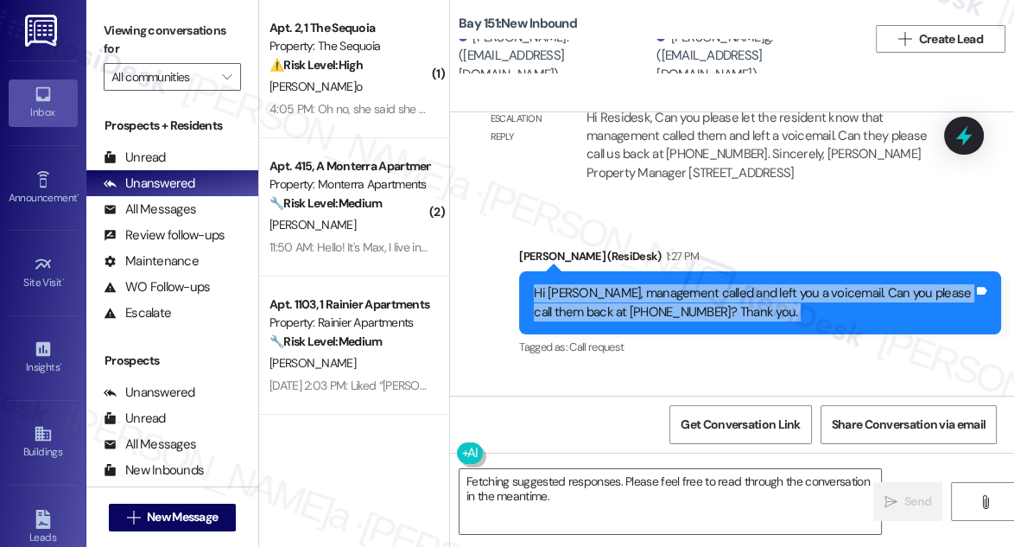
click at [618, 284] on div "Hi [PERSON_NAME], management called and left you a voicemail. Can you please ca…" at bounding box center [754, 302] width 440 height 37
click at [569, 485] on textarea "Fetching suggested responses. Please feel free to read through the conversation…" at bounding box center [671, 501] width 422 height 65
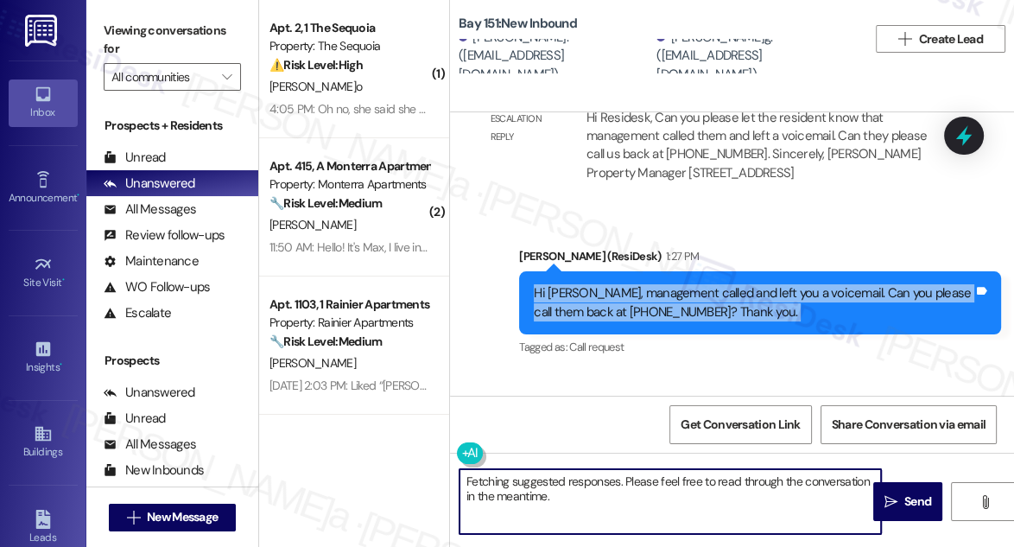
click at [567, 485] on textarea "Fetching suggested responses. Please feel free to read through the conversation…" at bounding box center [671, 501] width 422 height 65
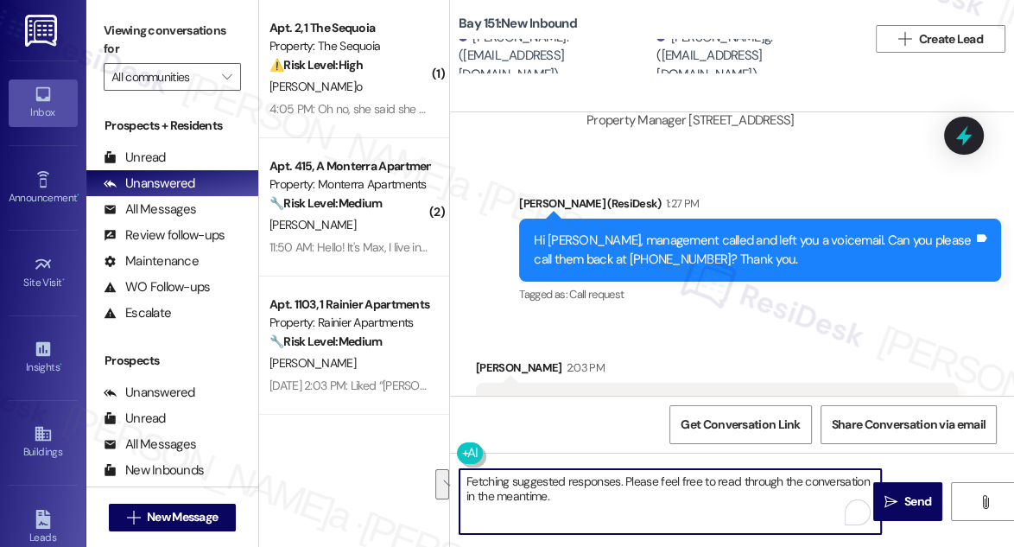
scroll to position [5475, 0]
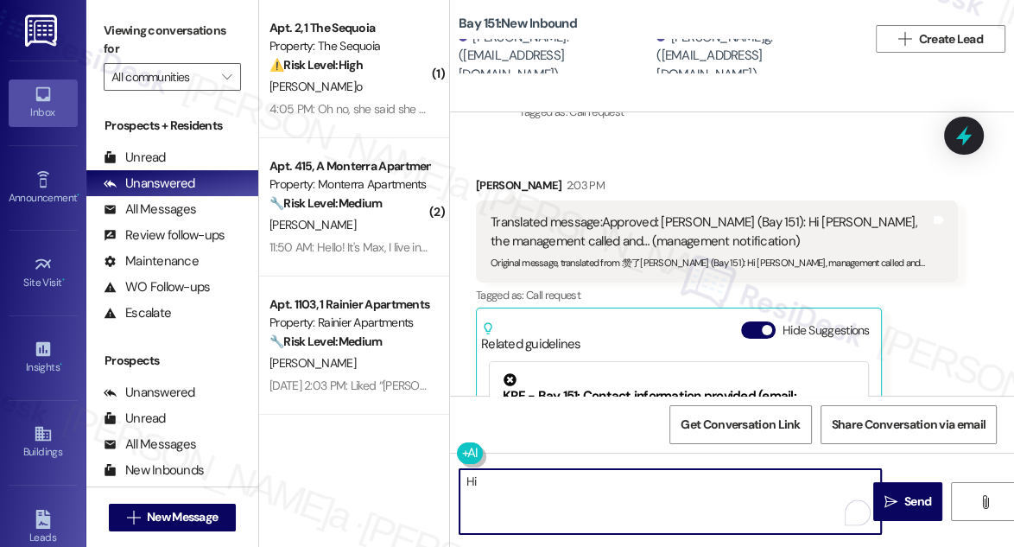
click at [499, 176] on div "[PERSON_NAME] 2:03 PM" at bounding box center [717, 188] width 482 height 24
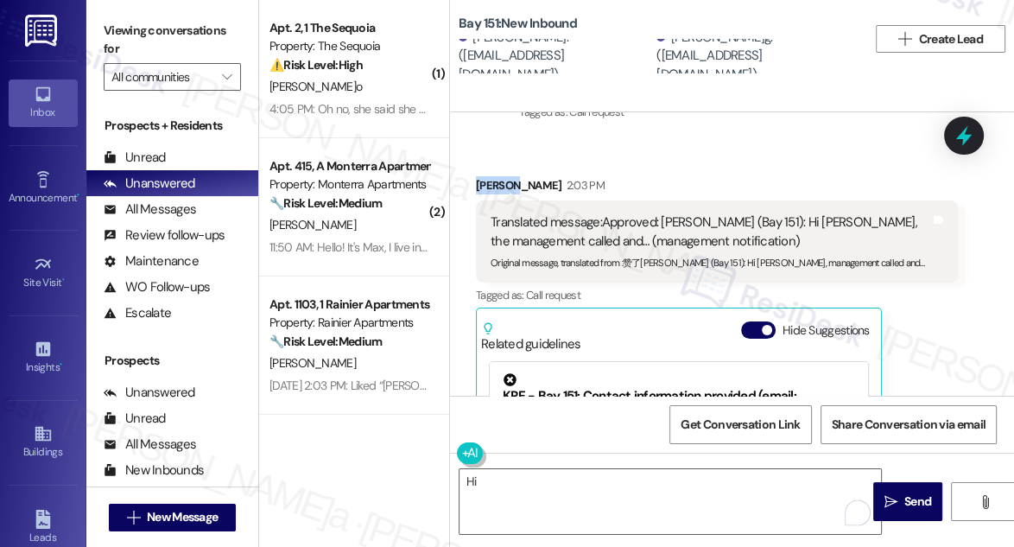
click at [499, 176] on div "[PERSON_NAME] 2:03 PM" at bounding box center [717, 188] width 482 height 24
copy div "Yuxuan"
click at [535, 466] on div "Hi  Send " at bounding box center [732, 518] width 564 height 130
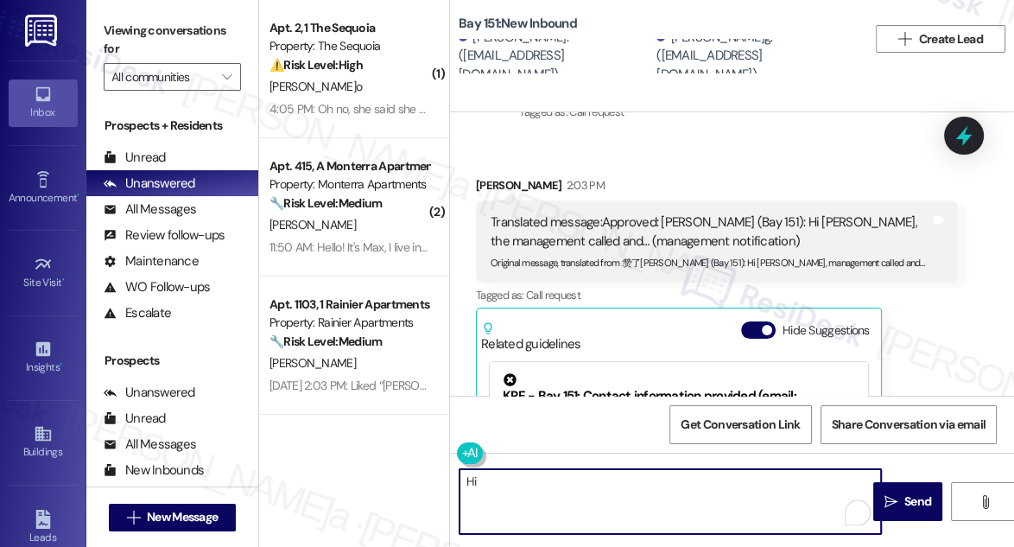
click at [519, 480] on textarea "Hi" at bounding box center [671, 501] width 422 height 65
paste textarea "Yuxuan"
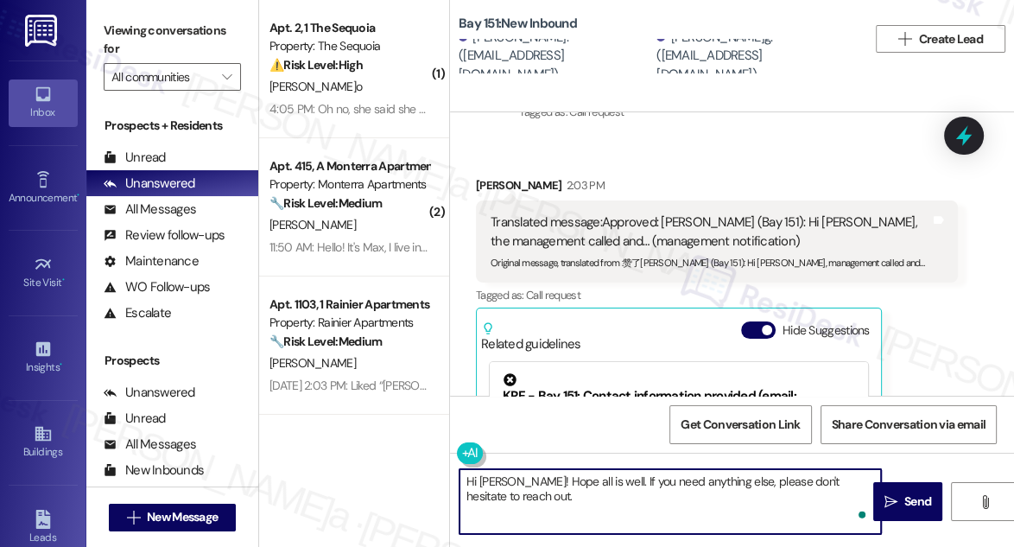
type textarea "Hi [PERSON_NAME]! Hope all is well. If you need anything else, please don't hes…"
click at [640, 507] on textarea "Hi [PERSON_NAME]! Hope all is well. If you need anything else, please don't hes…" at bounding box center [671, 501] width 422 height 65
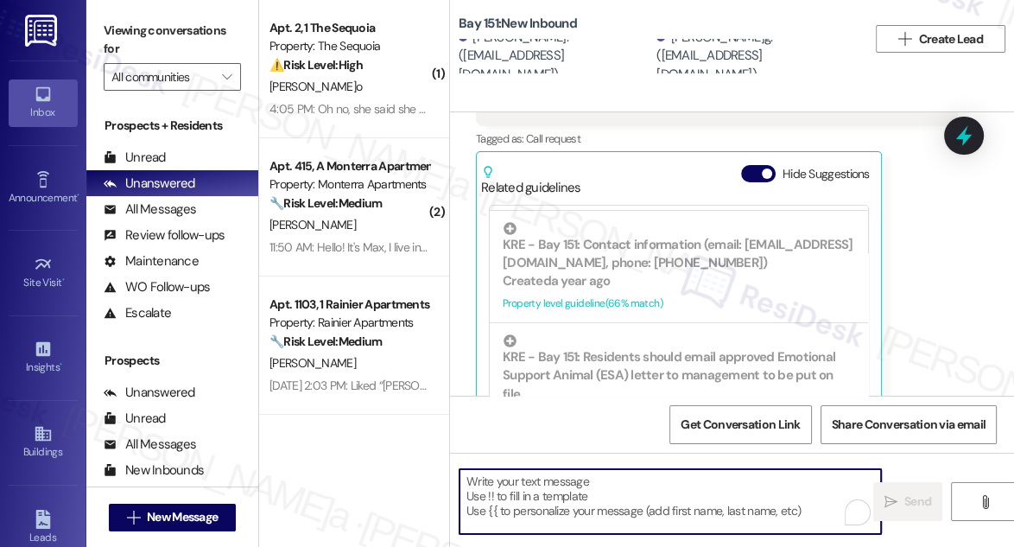
scroll to position [569, 0]
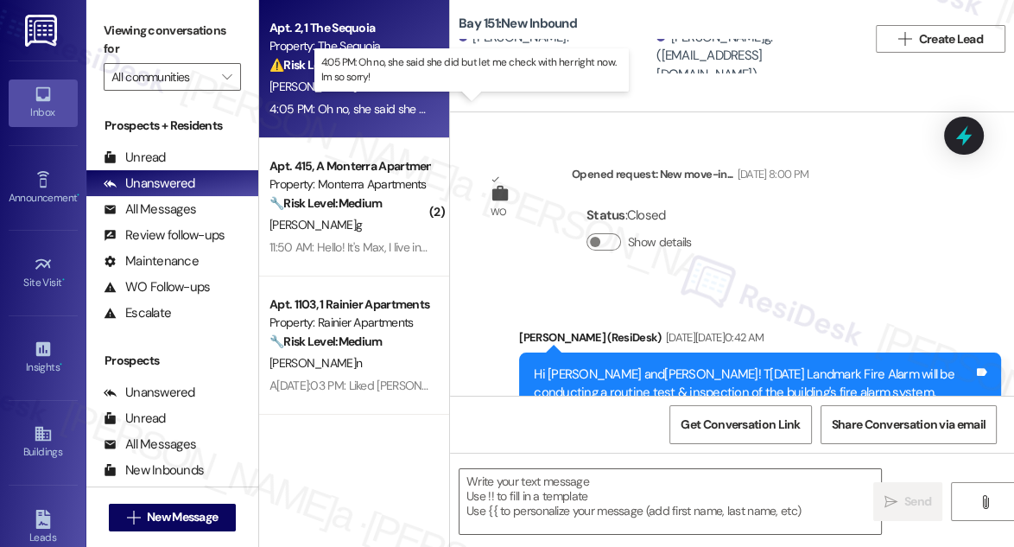
scroll to position [5795, 0]
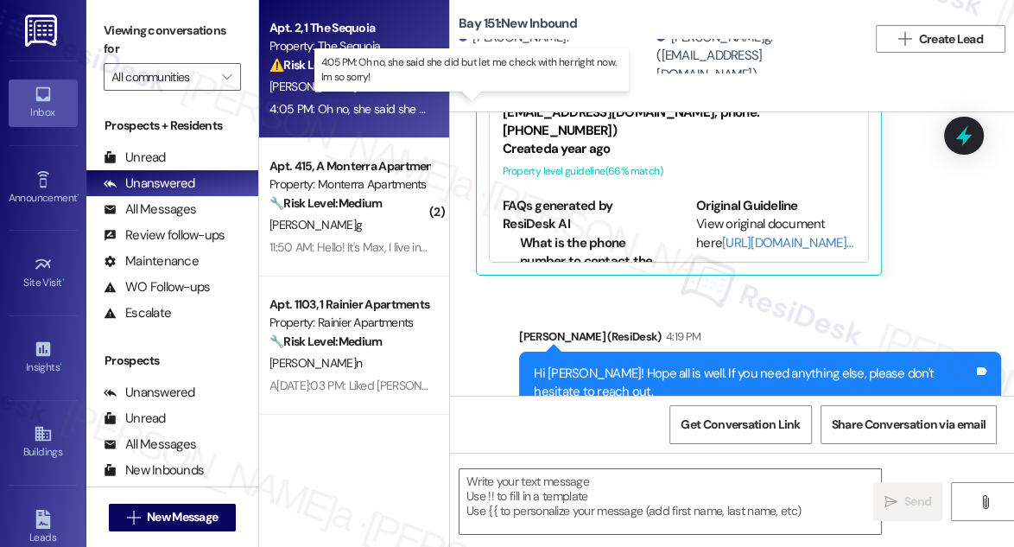
type textarea "Fetching suggested responses. Please feel free to read through the conversation…"
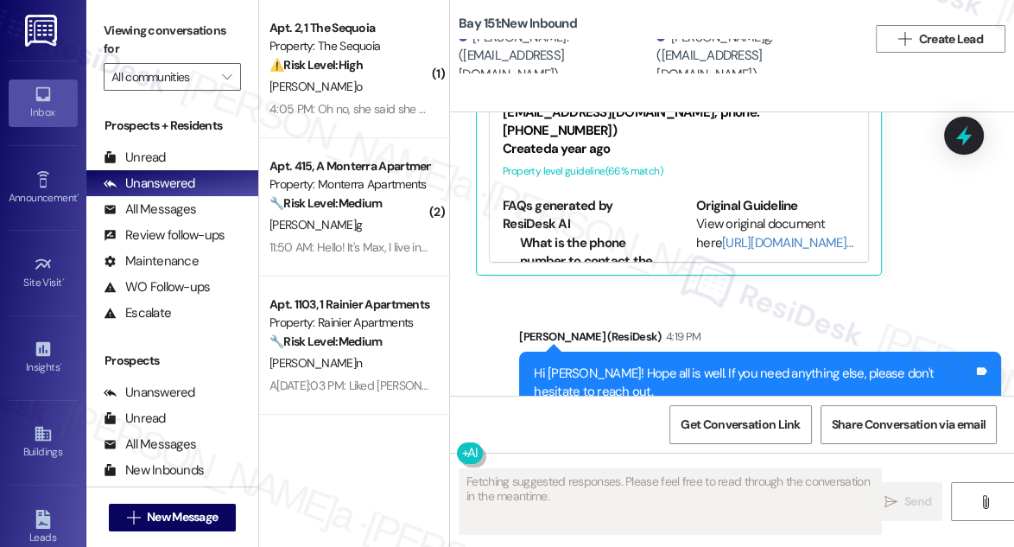
click at [684, 365] on div "Hi [PERSON_NAME]! Hope all is well. If you need anything else, please don't hes…" at bounding box center [754, 383] width 440 height 37
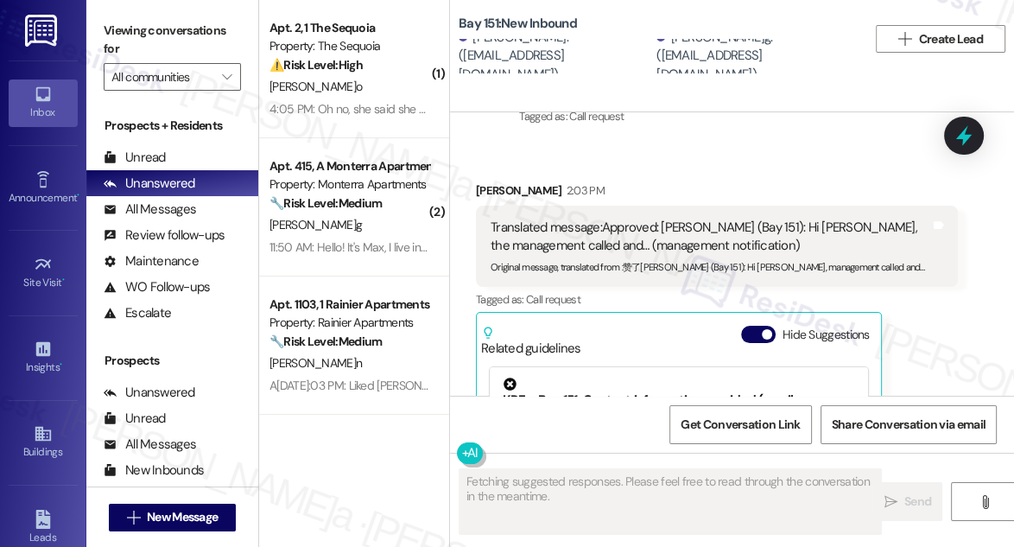
scroll to position [5482, 0]
